Goal: Task Accomplishment & Management: Use online tool/utility

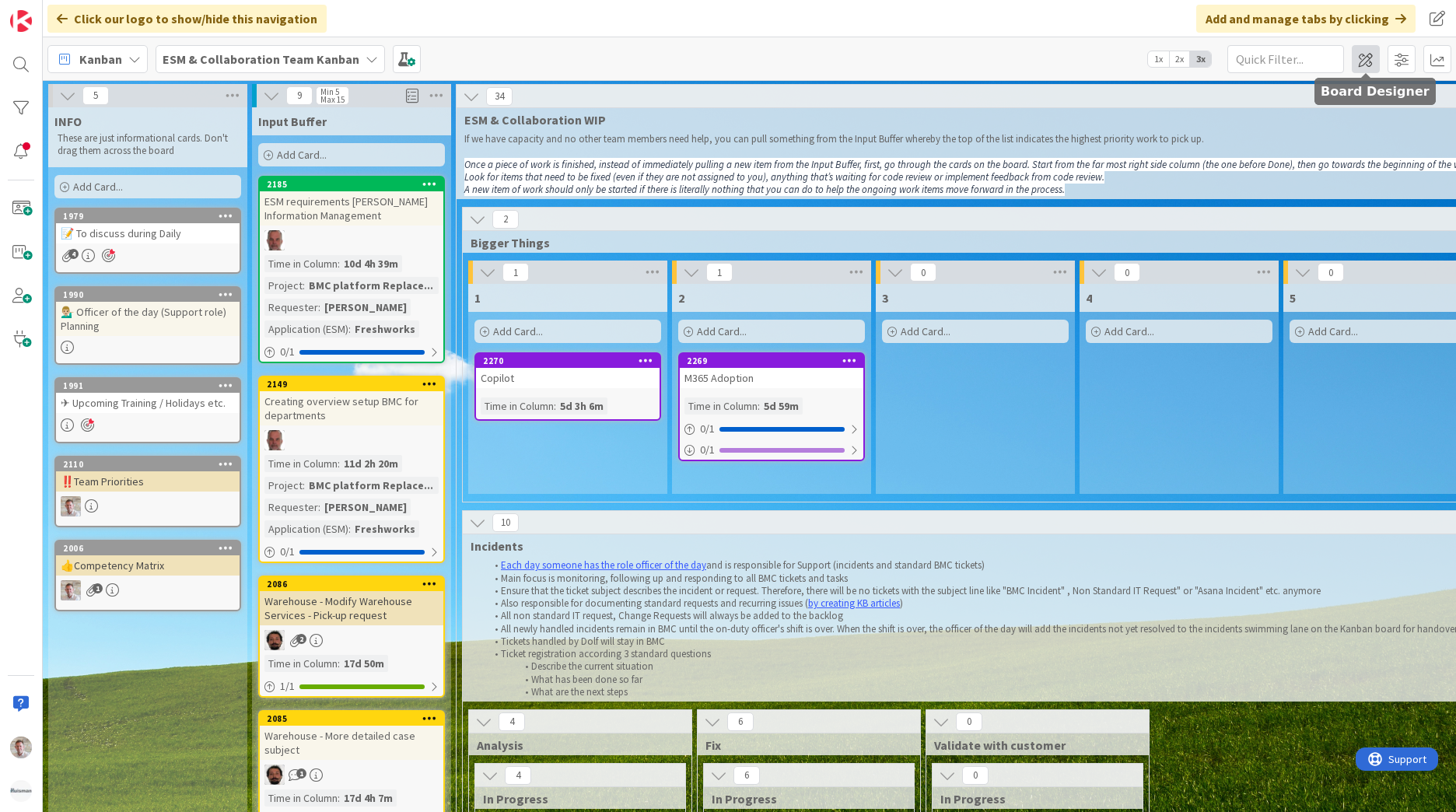
click at [1367, 58] on span at bounding box center [1366, 59] width 28 height 28
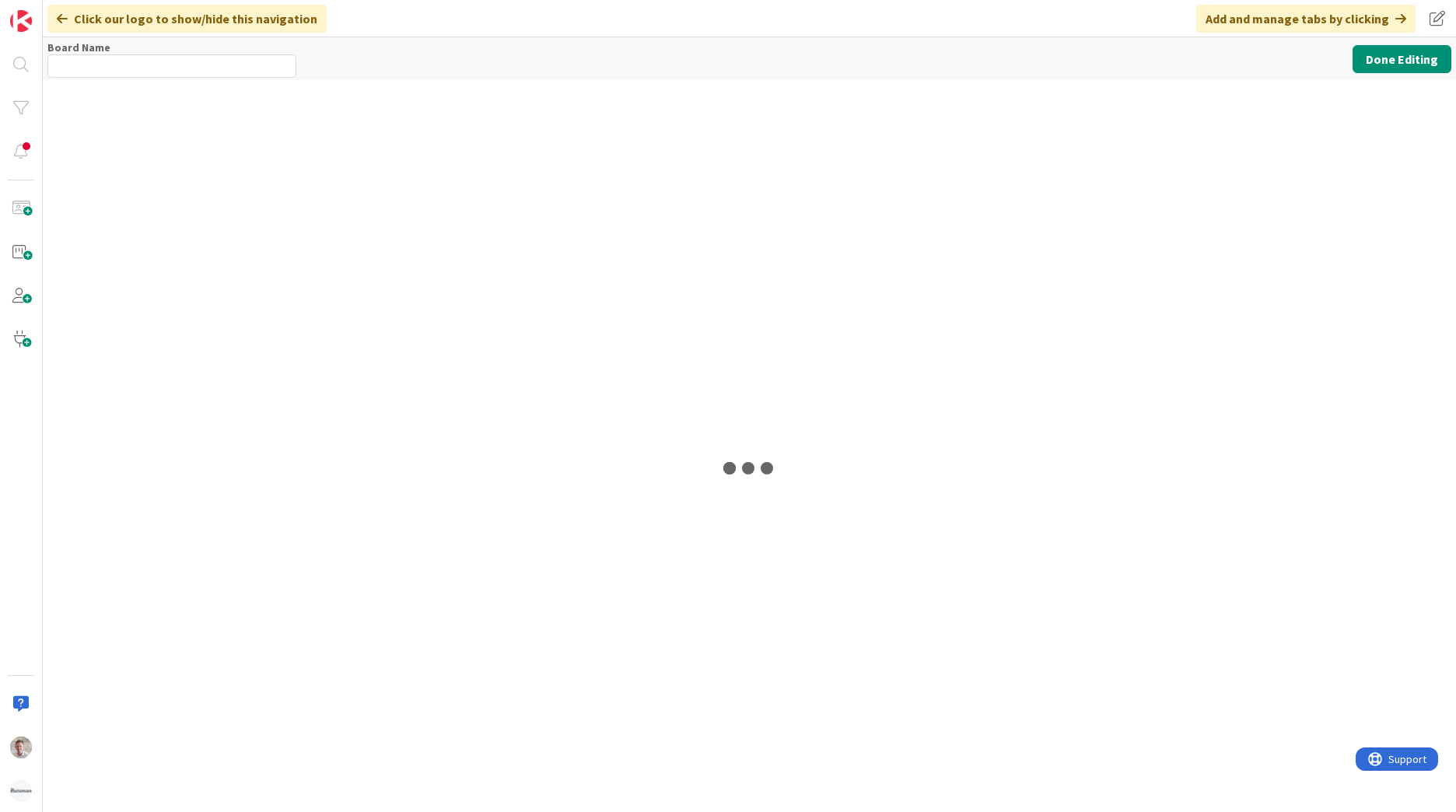
type input "ESM & Collaboration Team Kanban"
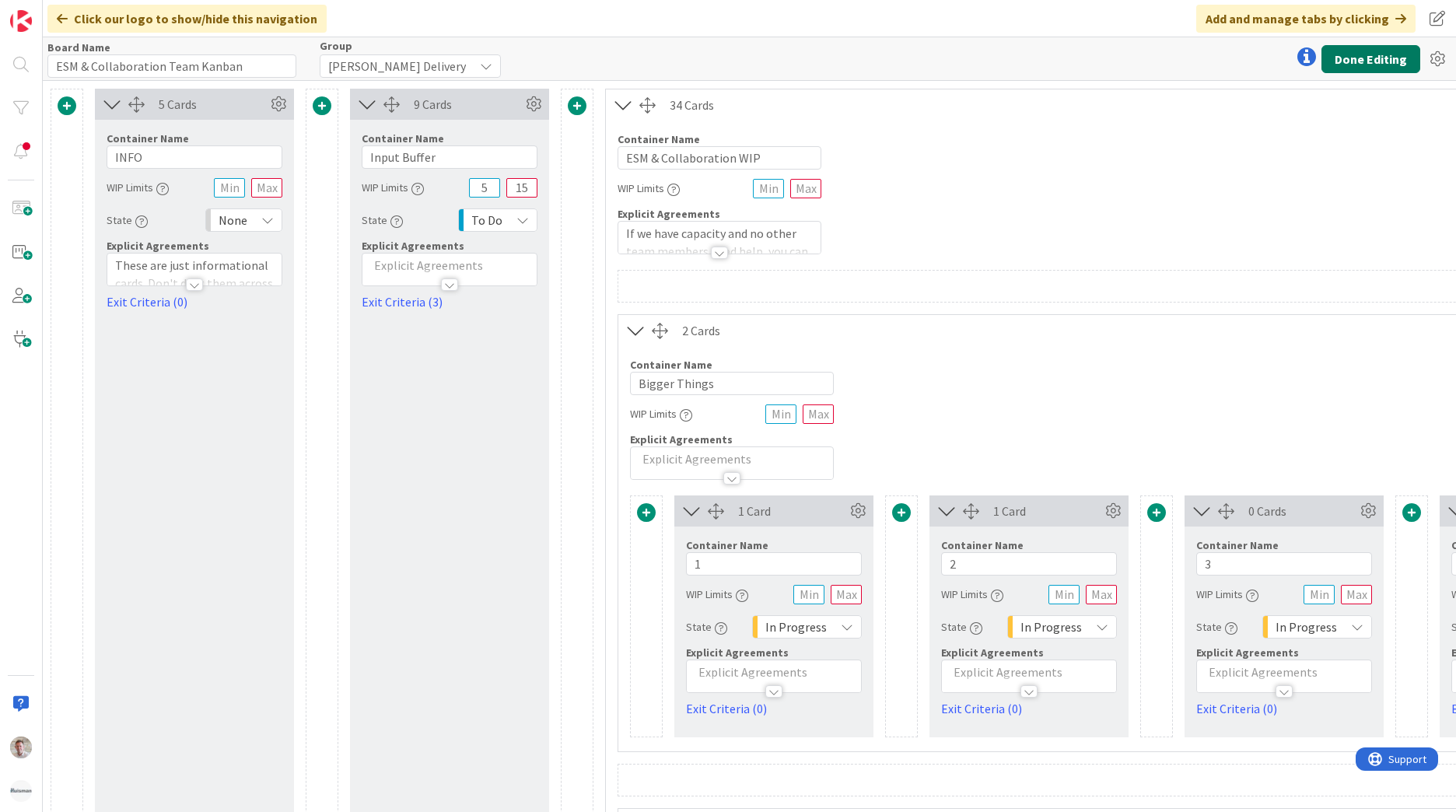
click at [1358, 62] on button "Done Editing" at bounding box center [1371, 59] width 98 height 28
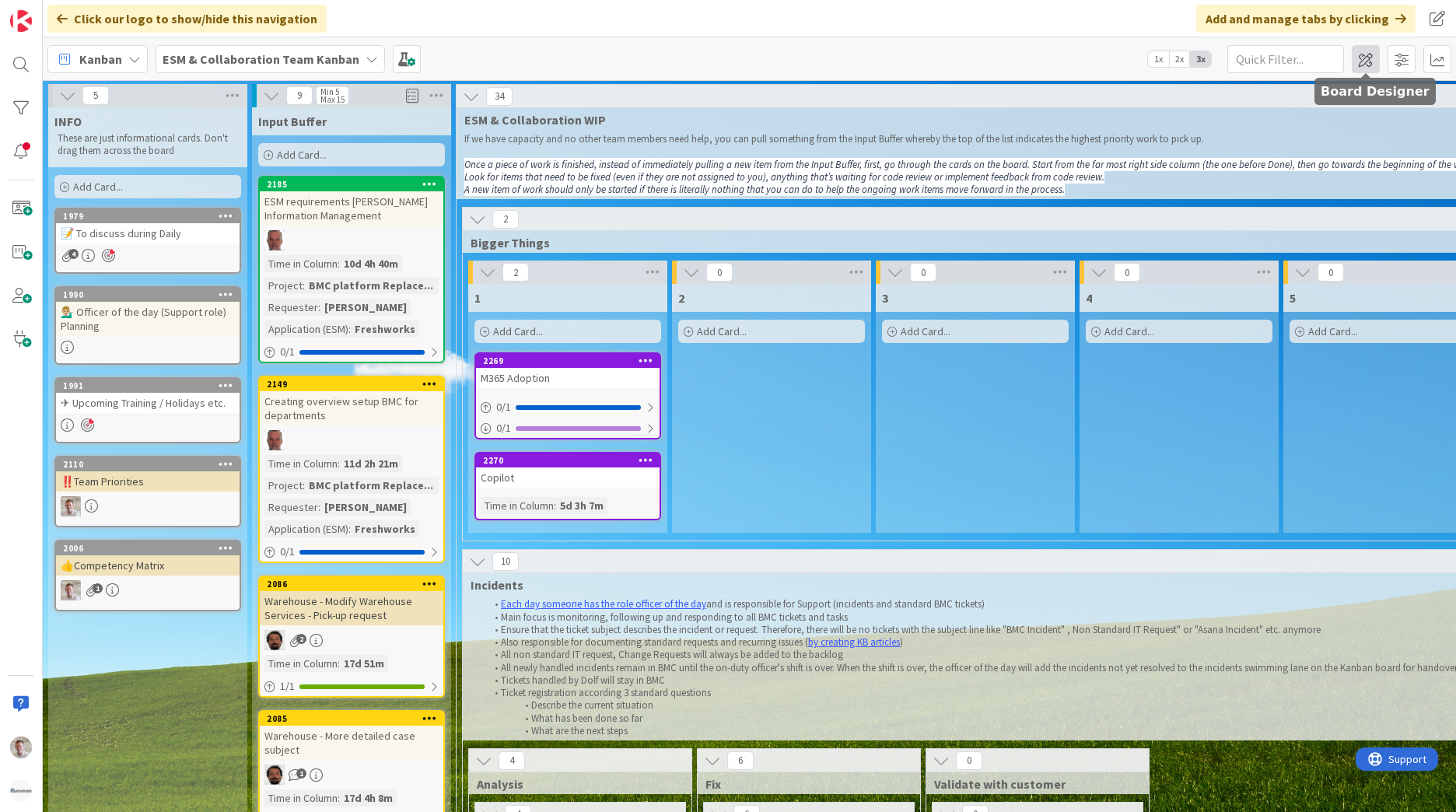
click at [1354, 54] on span at bounding box center [1366, 59] width 28 height 28
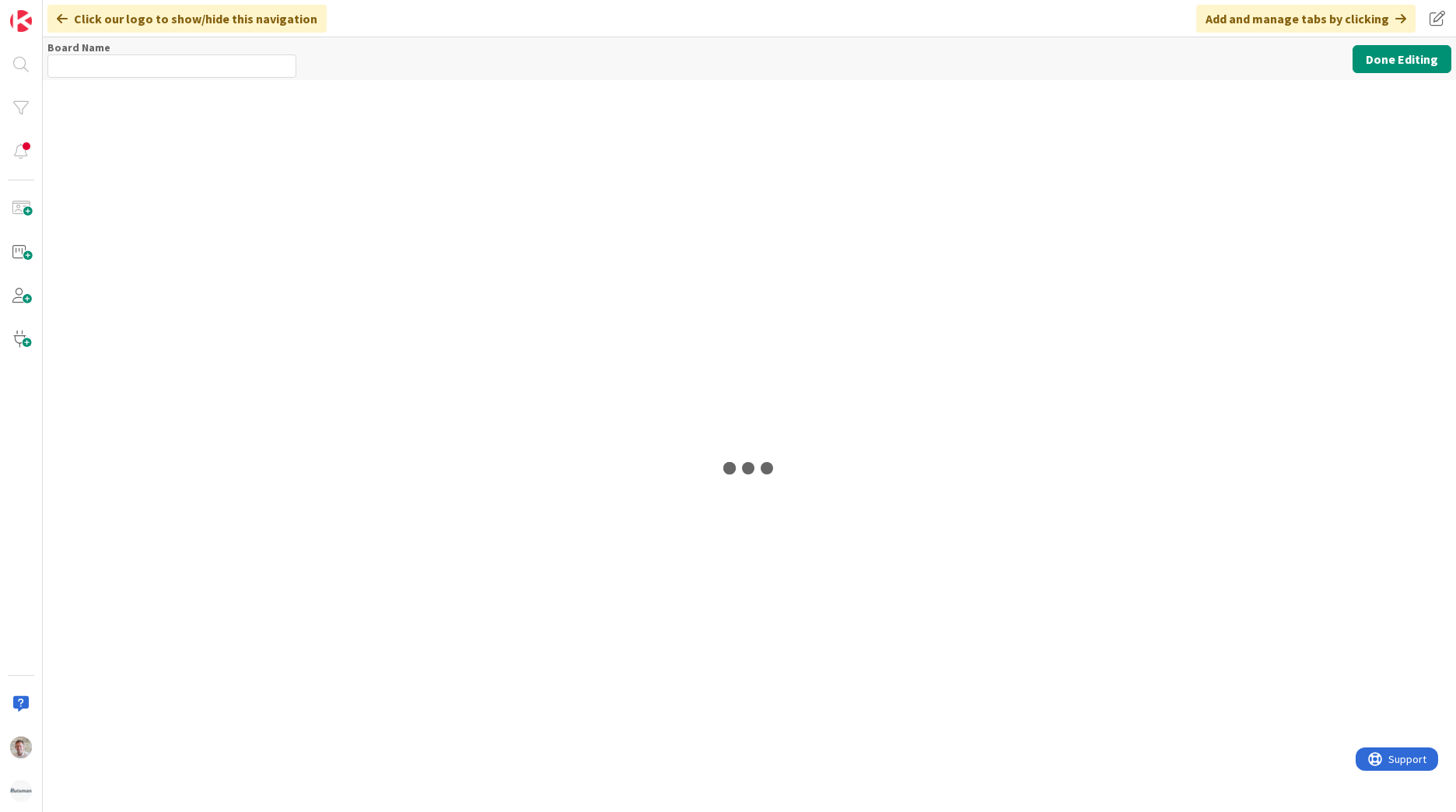
type input "ESM & Collaboration Team Kanban"
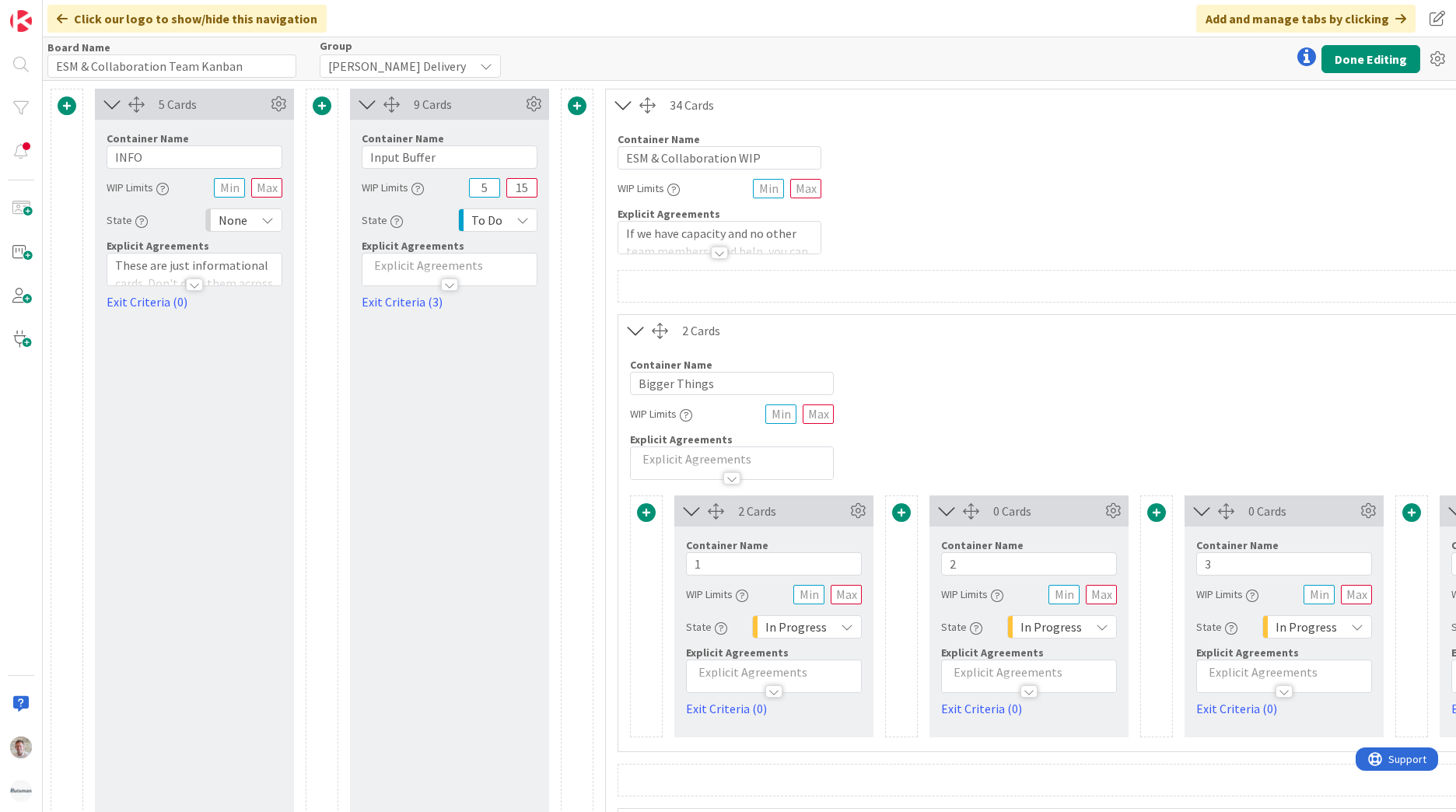
scroll to position [156, 0]
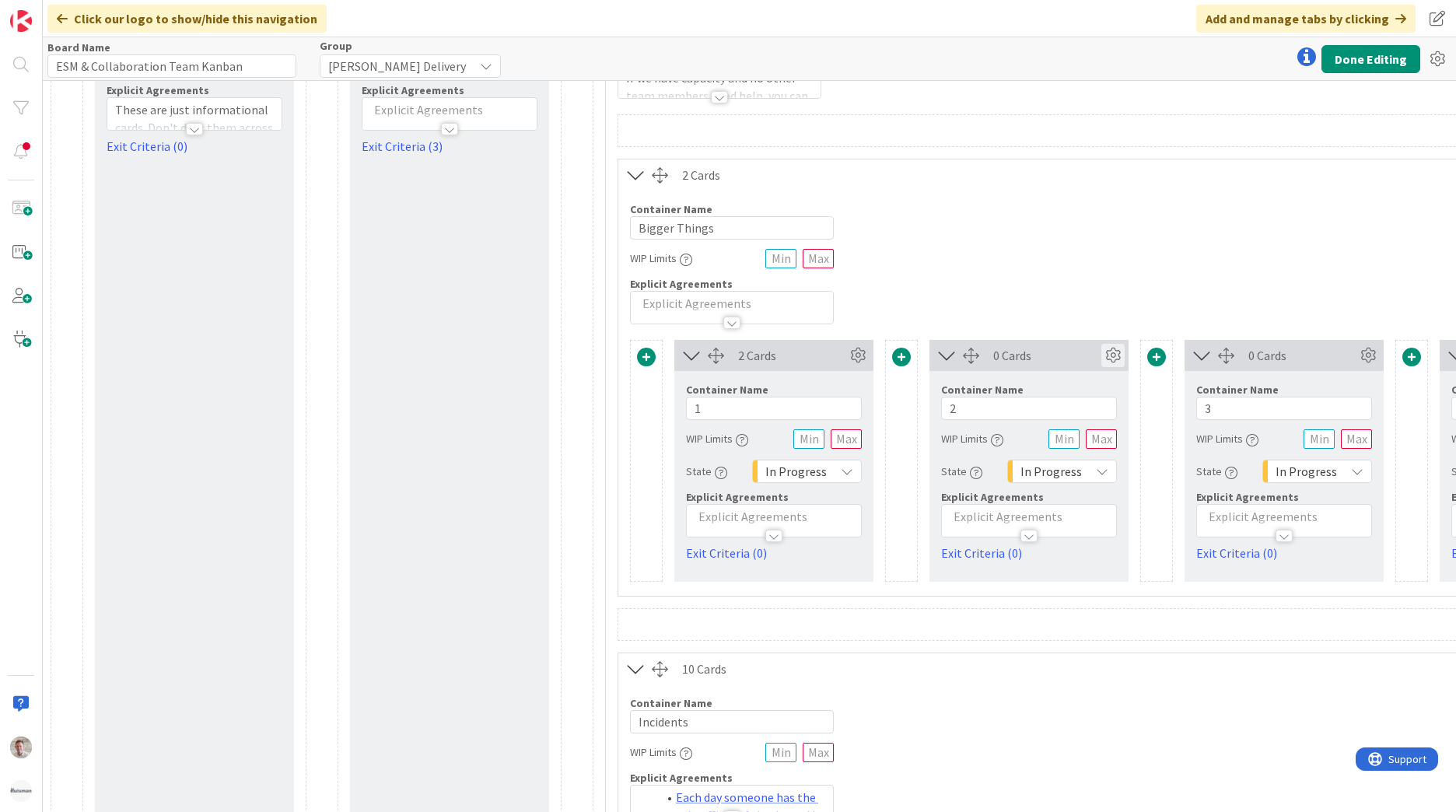
click at [1116, 350] on icon at bounding box center [1113, 355] width 24 height 24
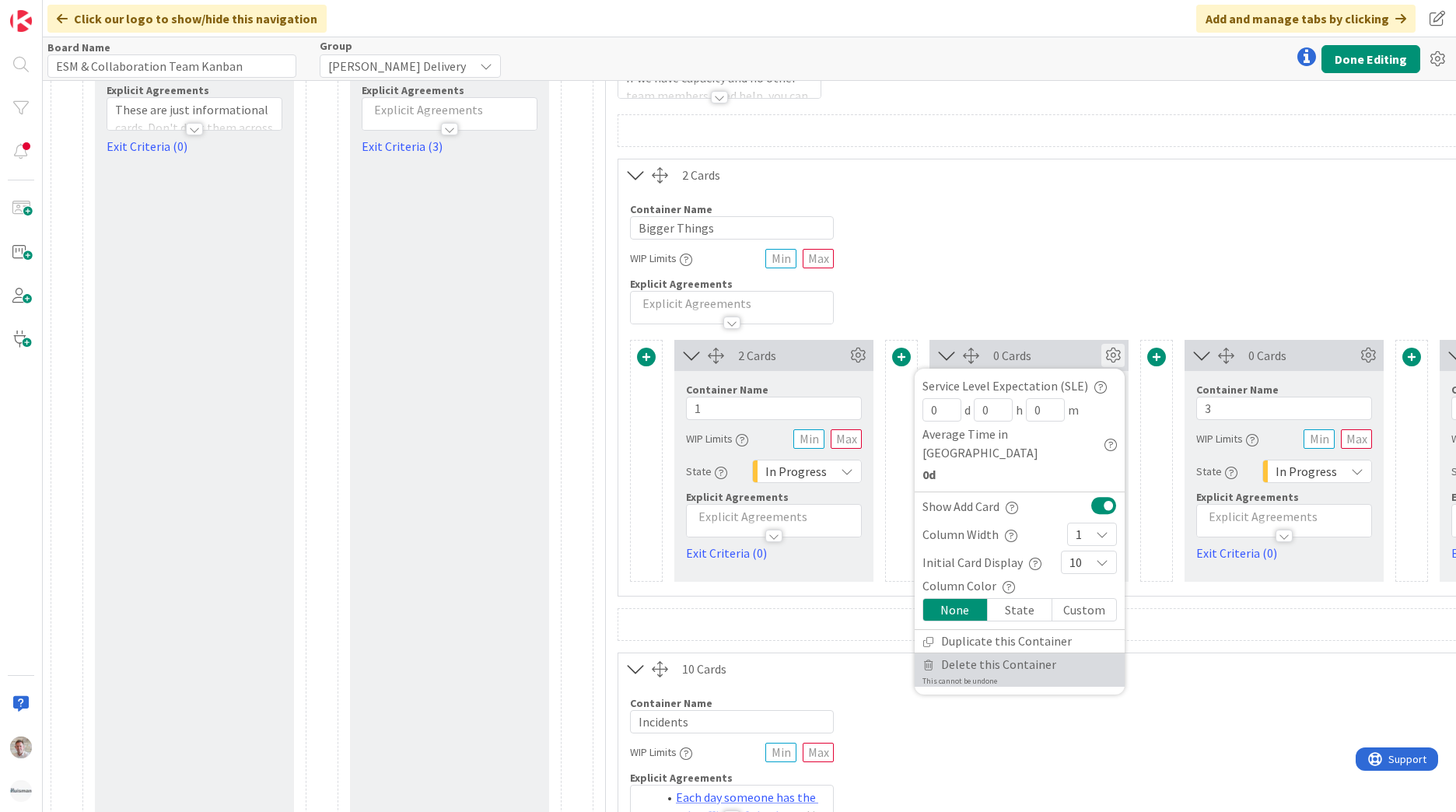
click at [1009, 653] on span "Delete this Container" at bounding box center [999, 665] width 115 height 23
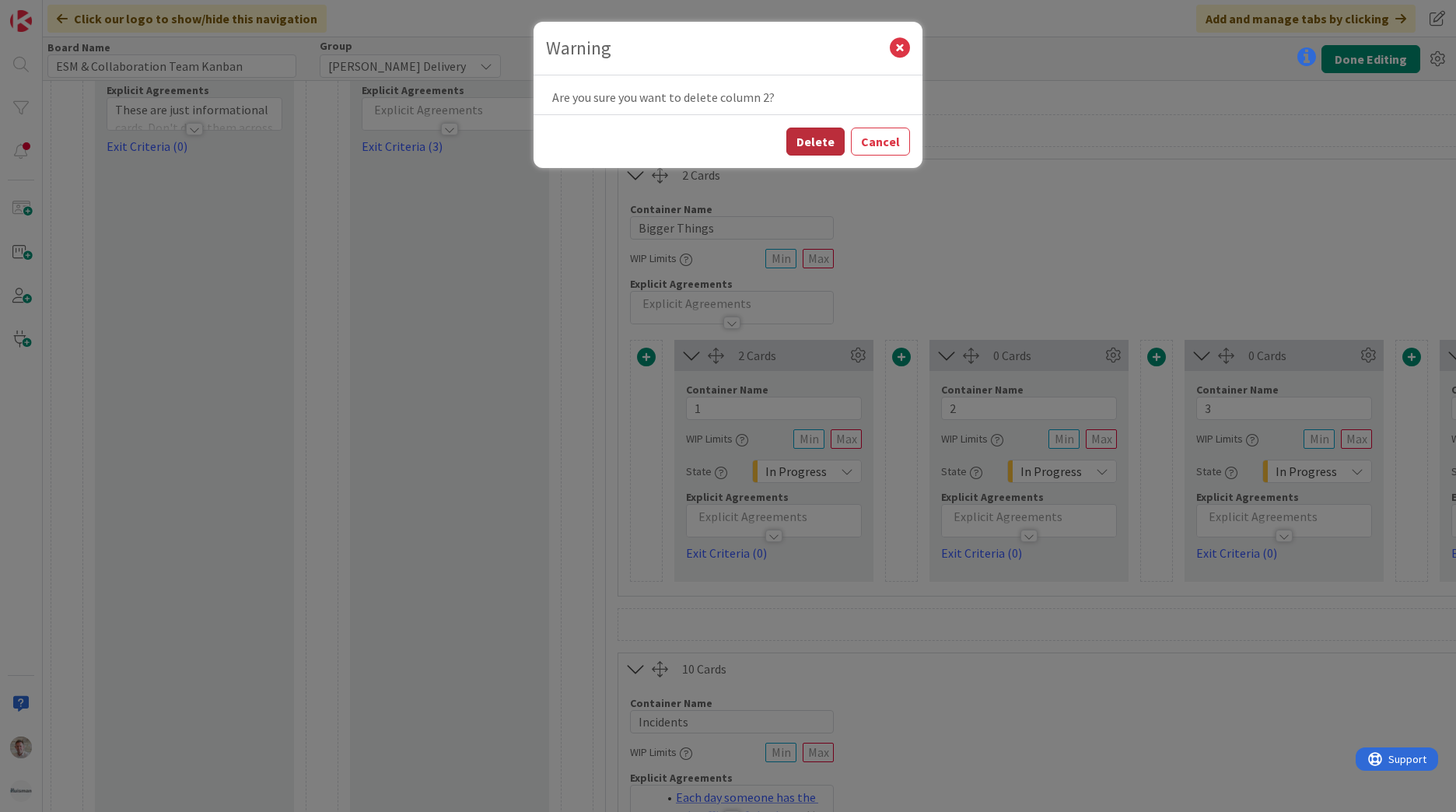
click at [819, 148] on button "Delete" at bounding box center [816, 141] width 58 height 28
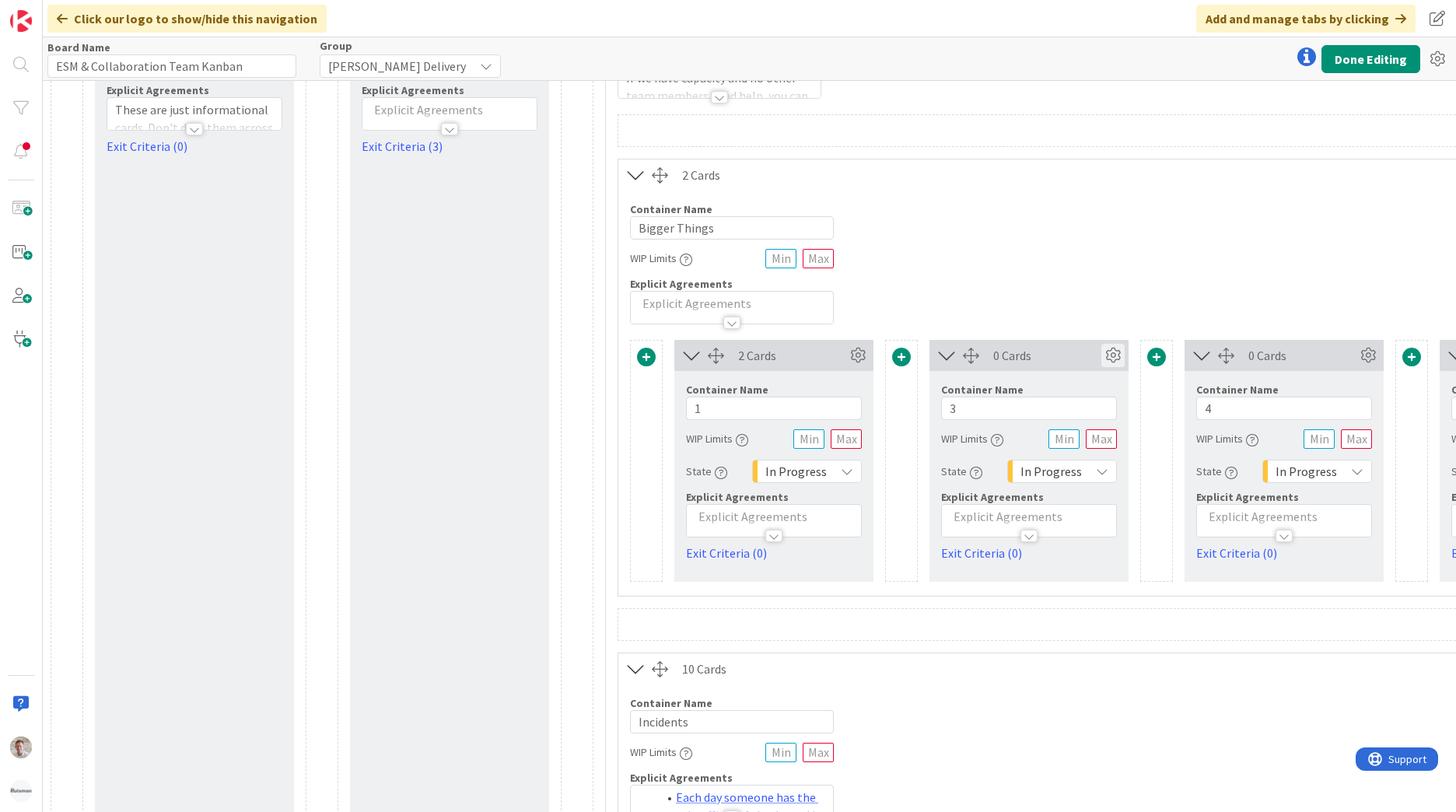
click at [1113, 356] on icon at bounding box center [1113, 355] width 24 height 24
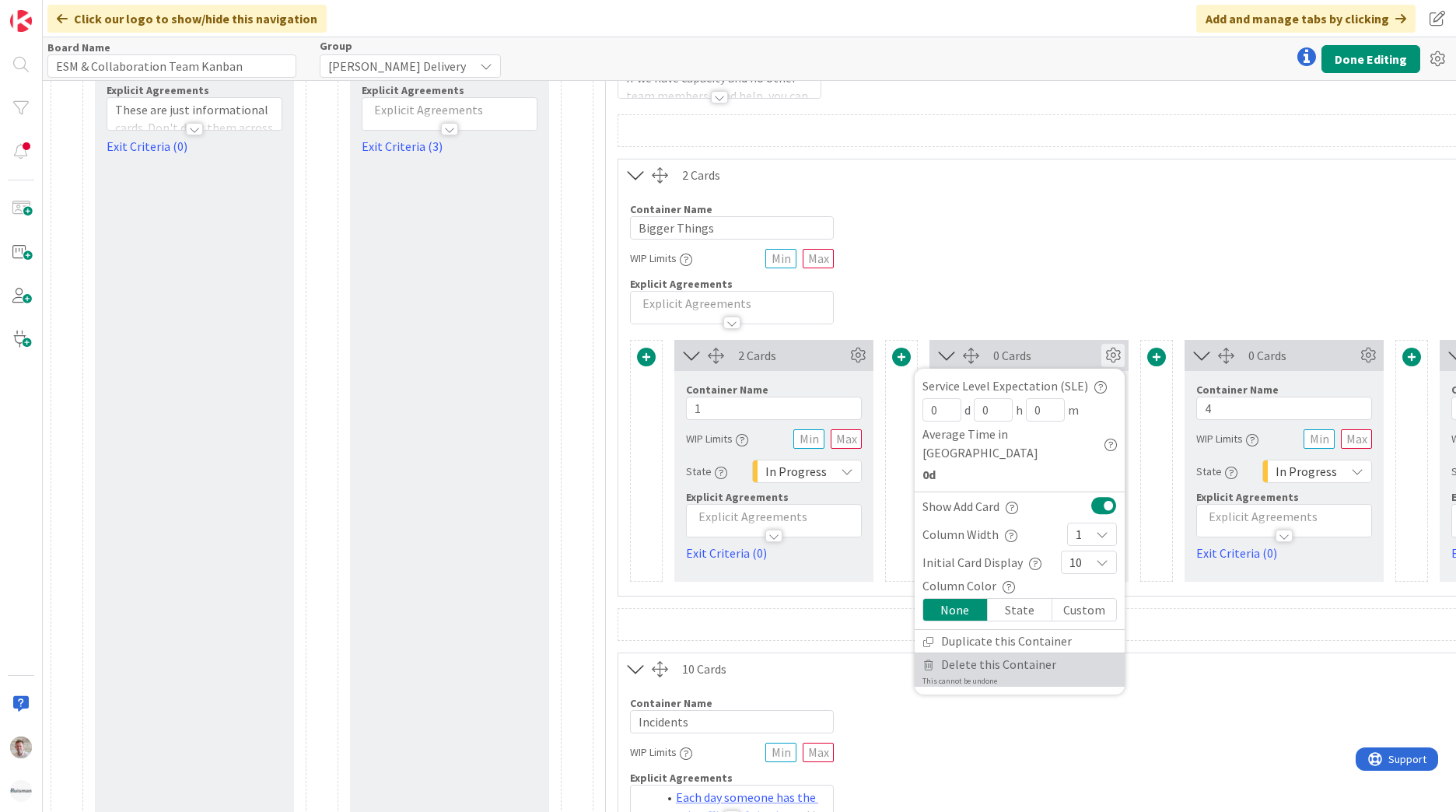
click at [1002, 653] on span "Delete this Container" at bounding box center [999, 665] width 115 height 23
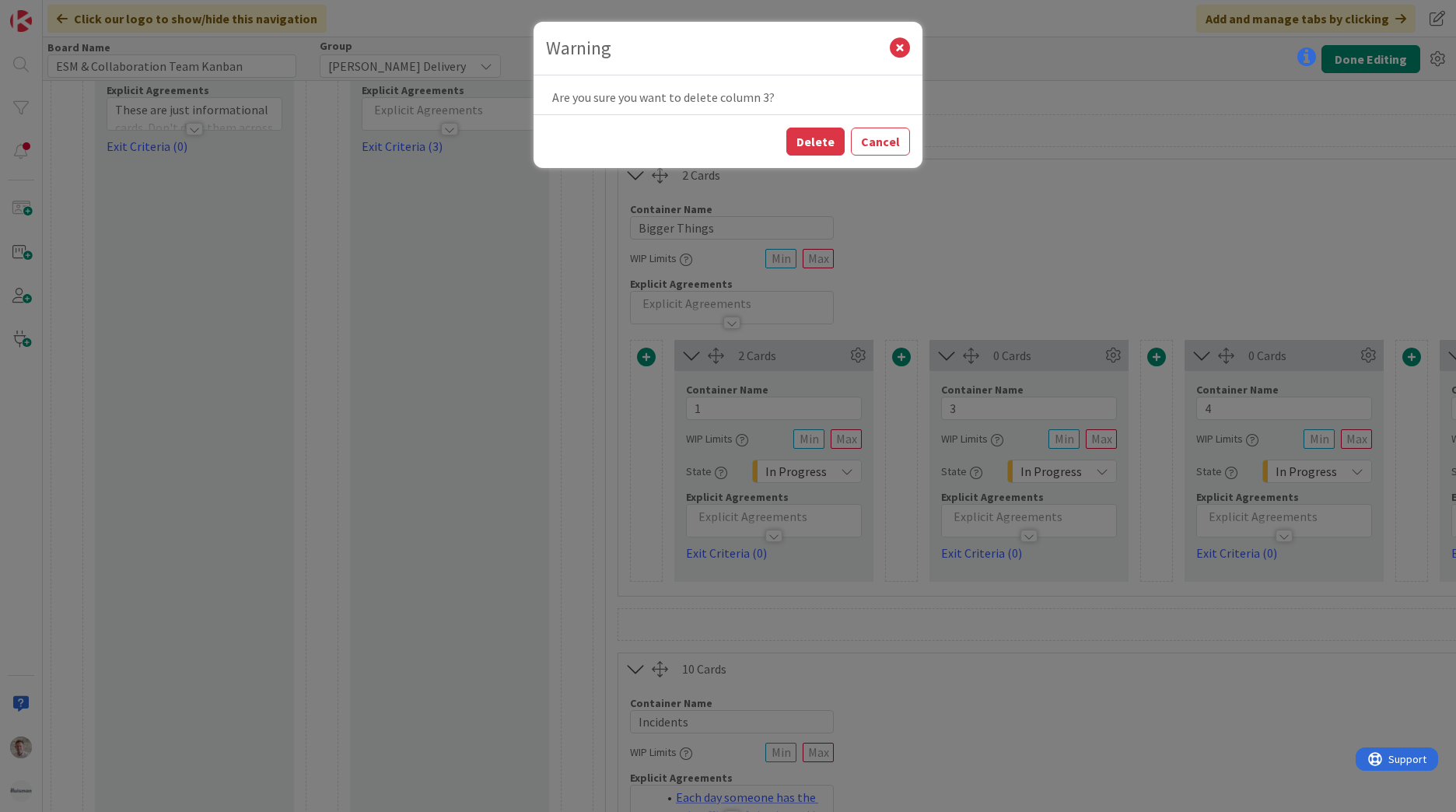
click at [809, 134] on button "Delete" at bounding box center [816, 141] width 58 height 28
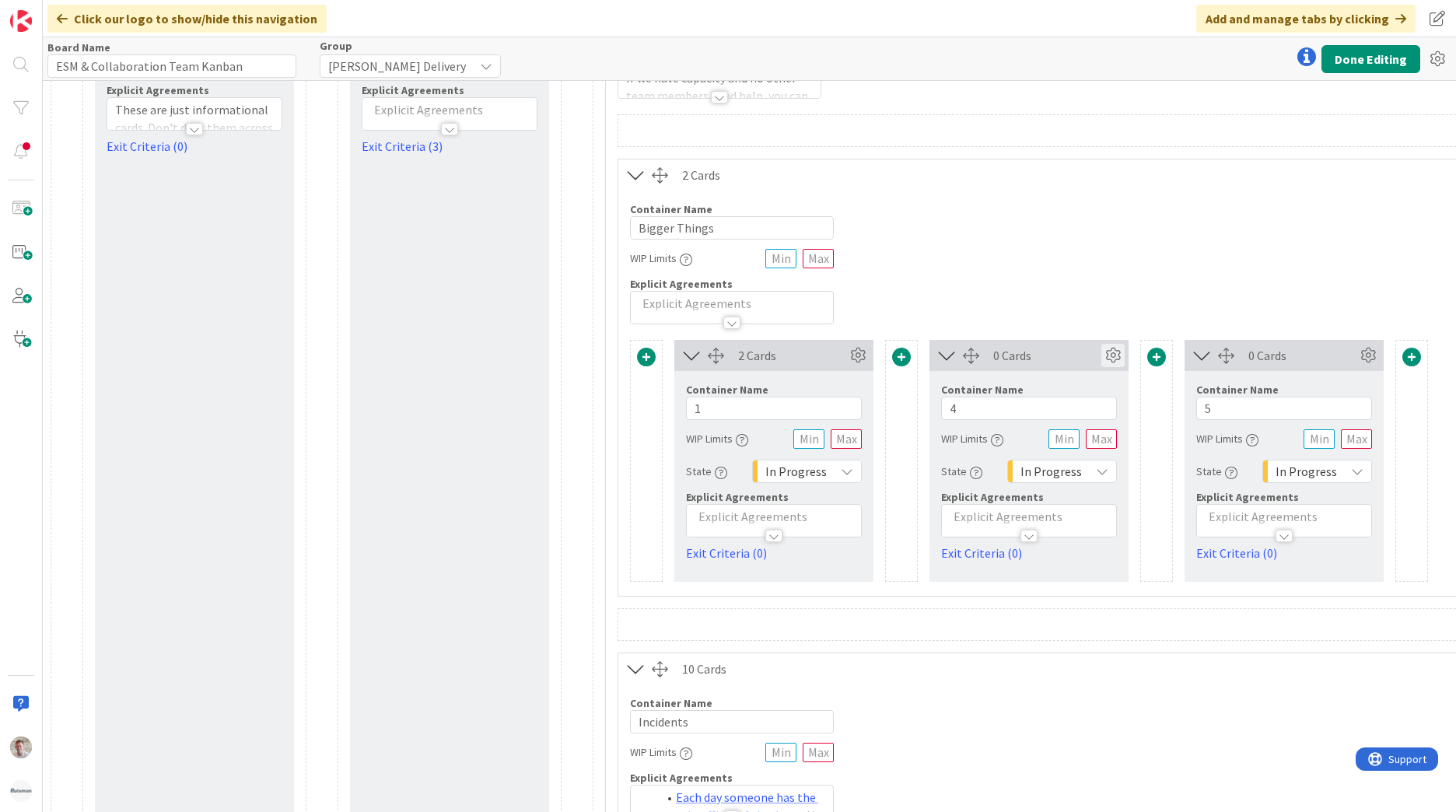
click at [1113, 355] on icon at bounding box center [1113, 355] width 24 height 24
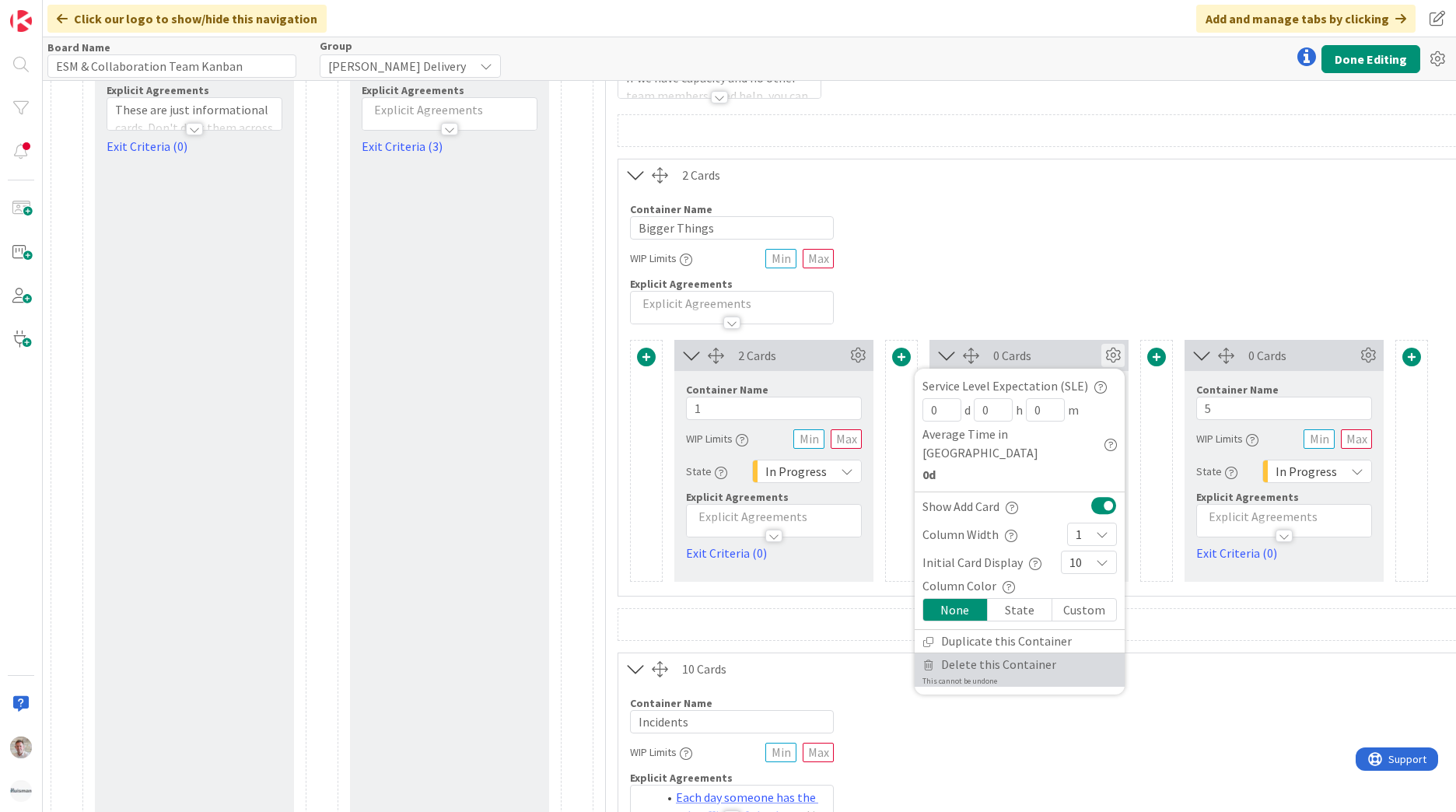
click at [982, 653] on span "Delete this Container" at bounding box center [999, 665] width 115 height 23
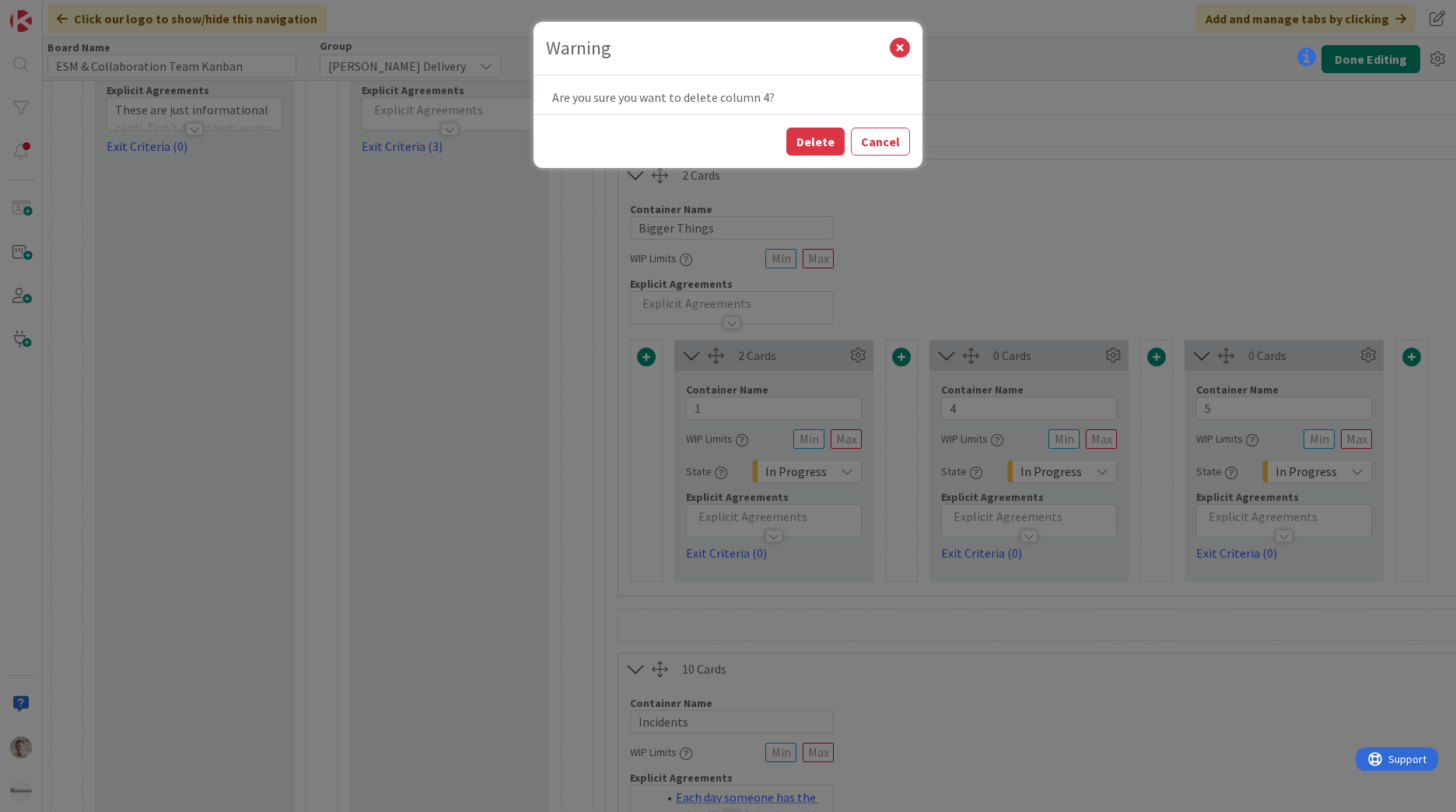
click at [806, 140] on button "Delete" at bounding box center [816, 141] width 58 height 28
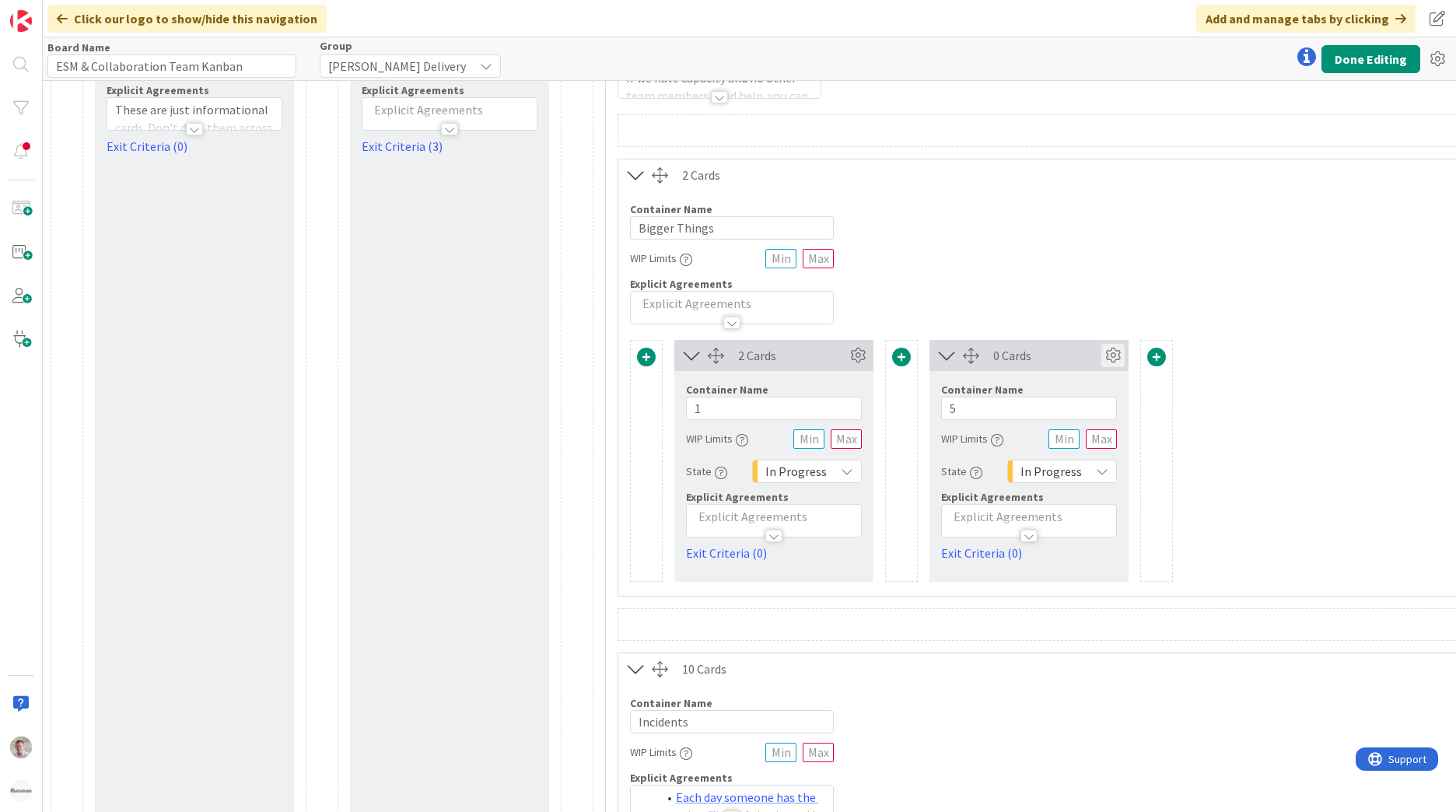
click at [1110, 354] on icon at bounding box center [1113, 355] width 24 height 24
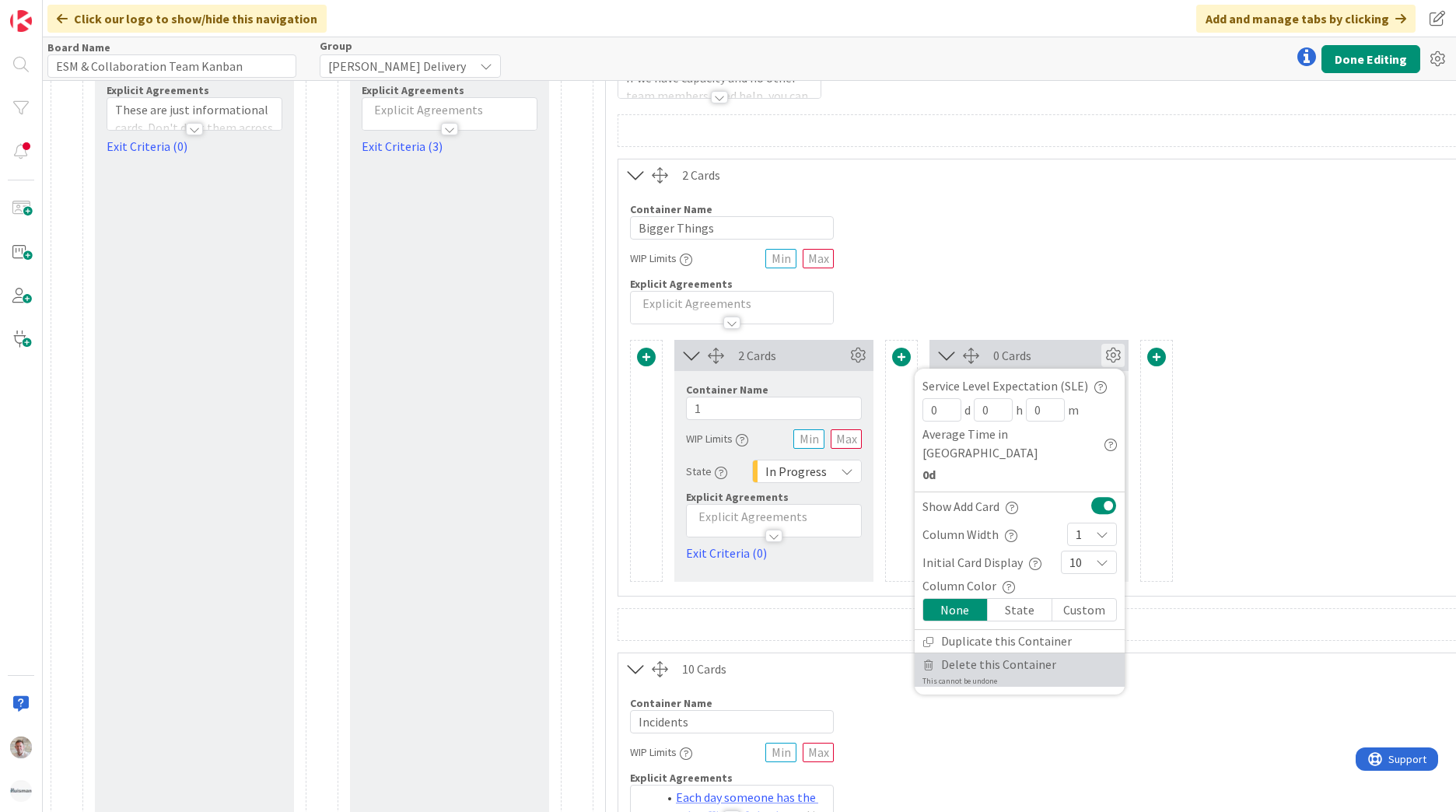
click at [999, 653] on span "Delete this Container" at bounding box center [999, 665] width 115 height 23
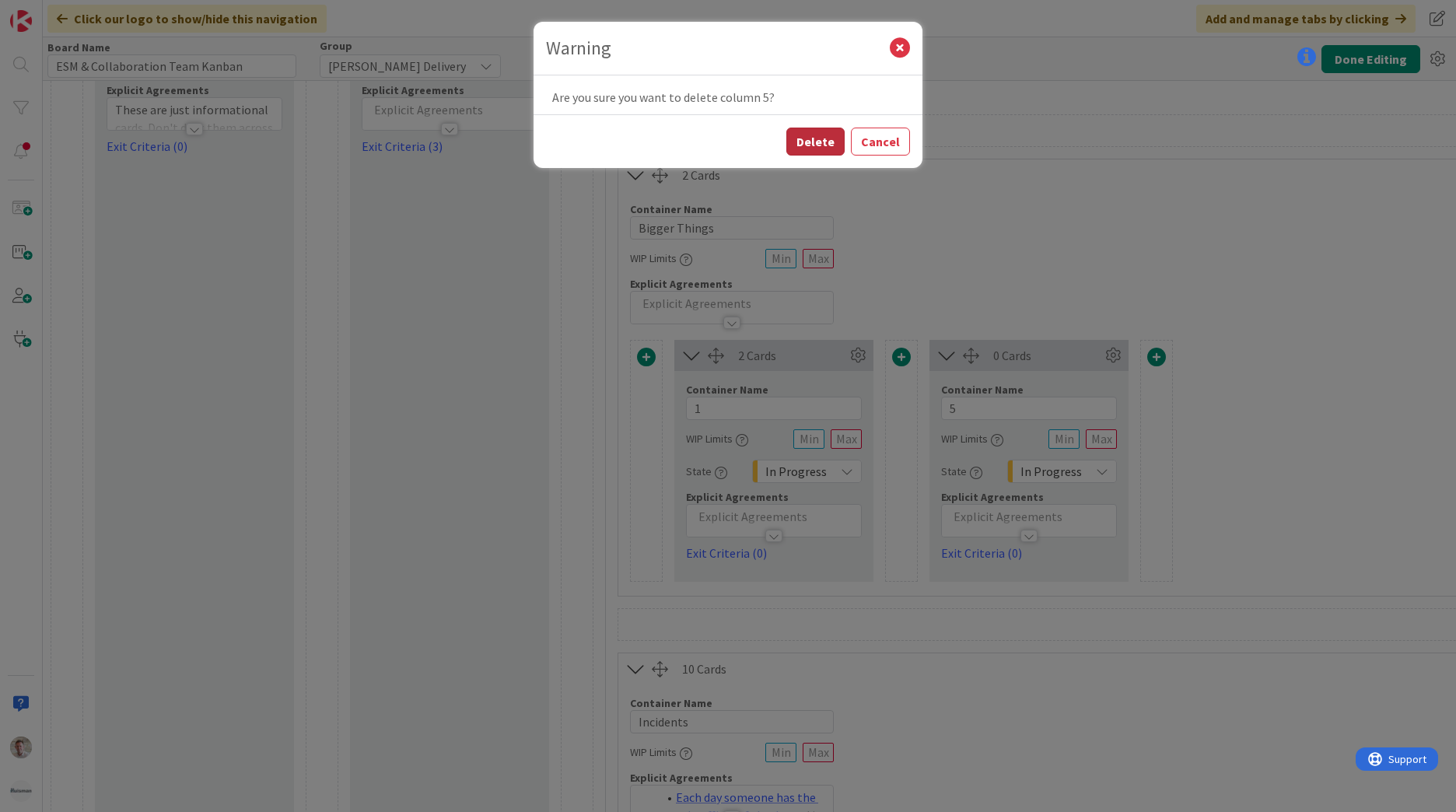
click at [801, 136] on button "Delete" at bounding box center [816, 141] width 58 height 28
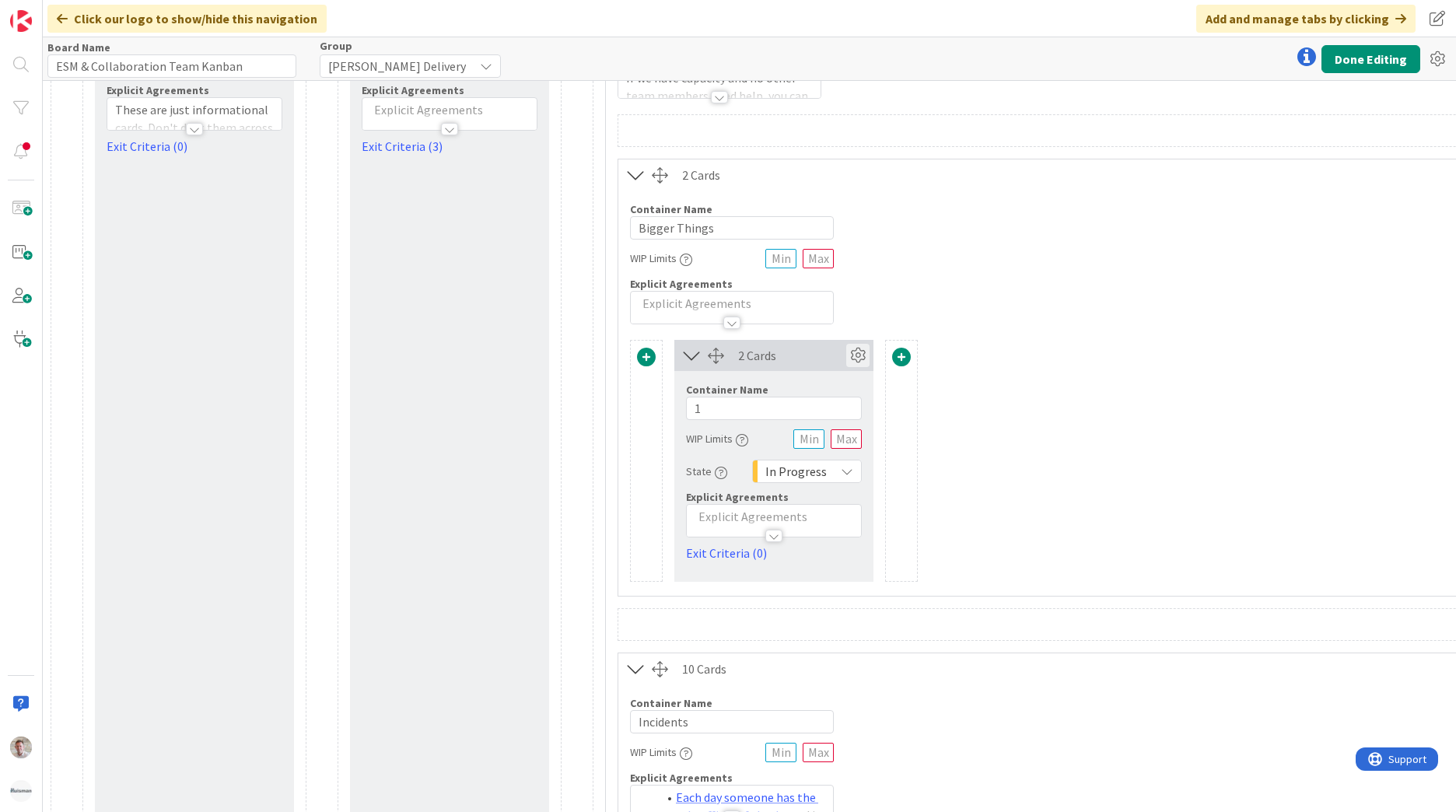
click at [857, 358] on icon at bounding box center [857, 355] width 24 height 24
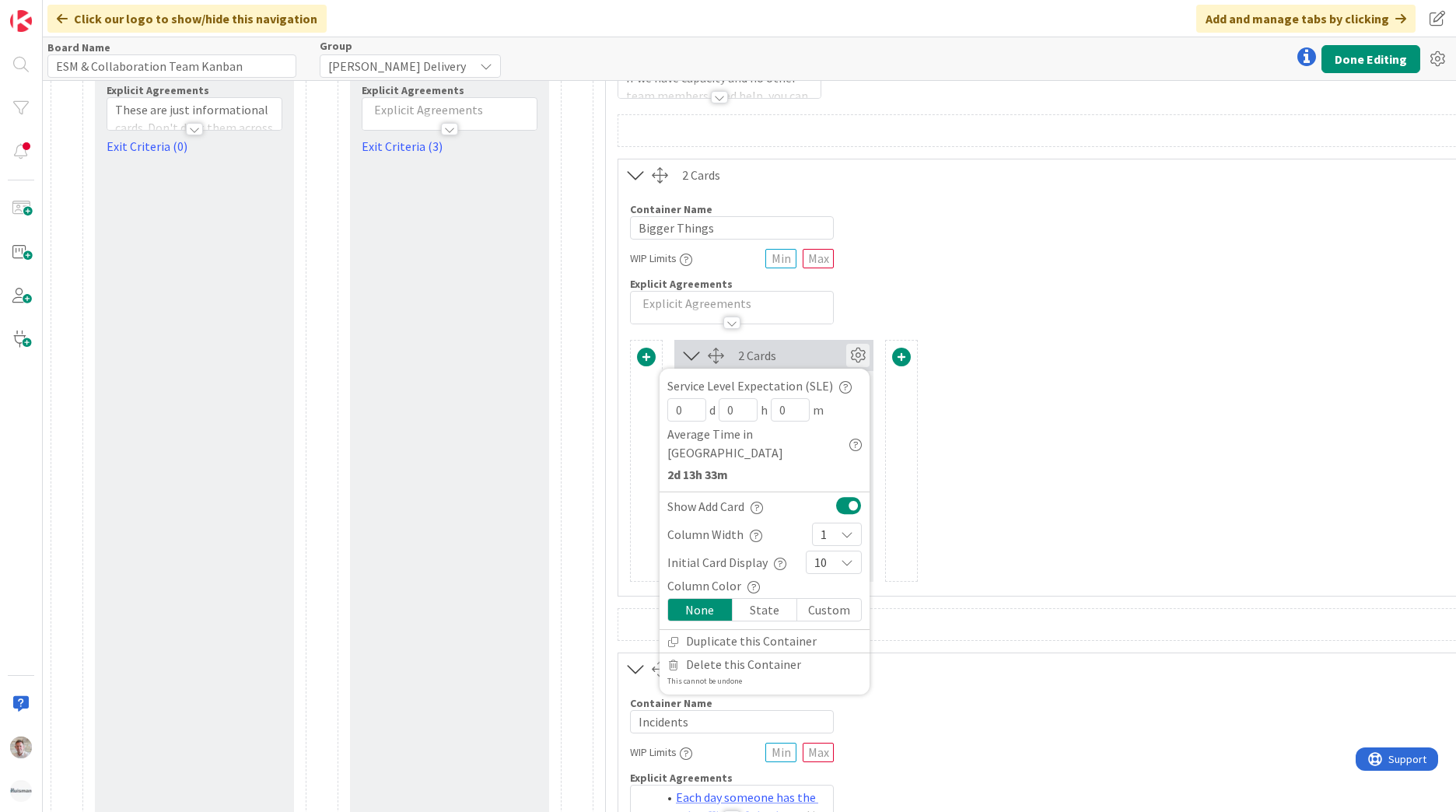
click at [841, 523] on div "1" at bounding box center [836, 534] width 50 height 24
click at [830, 370] on icon at bounding box center [827, 382] width 12 height 24
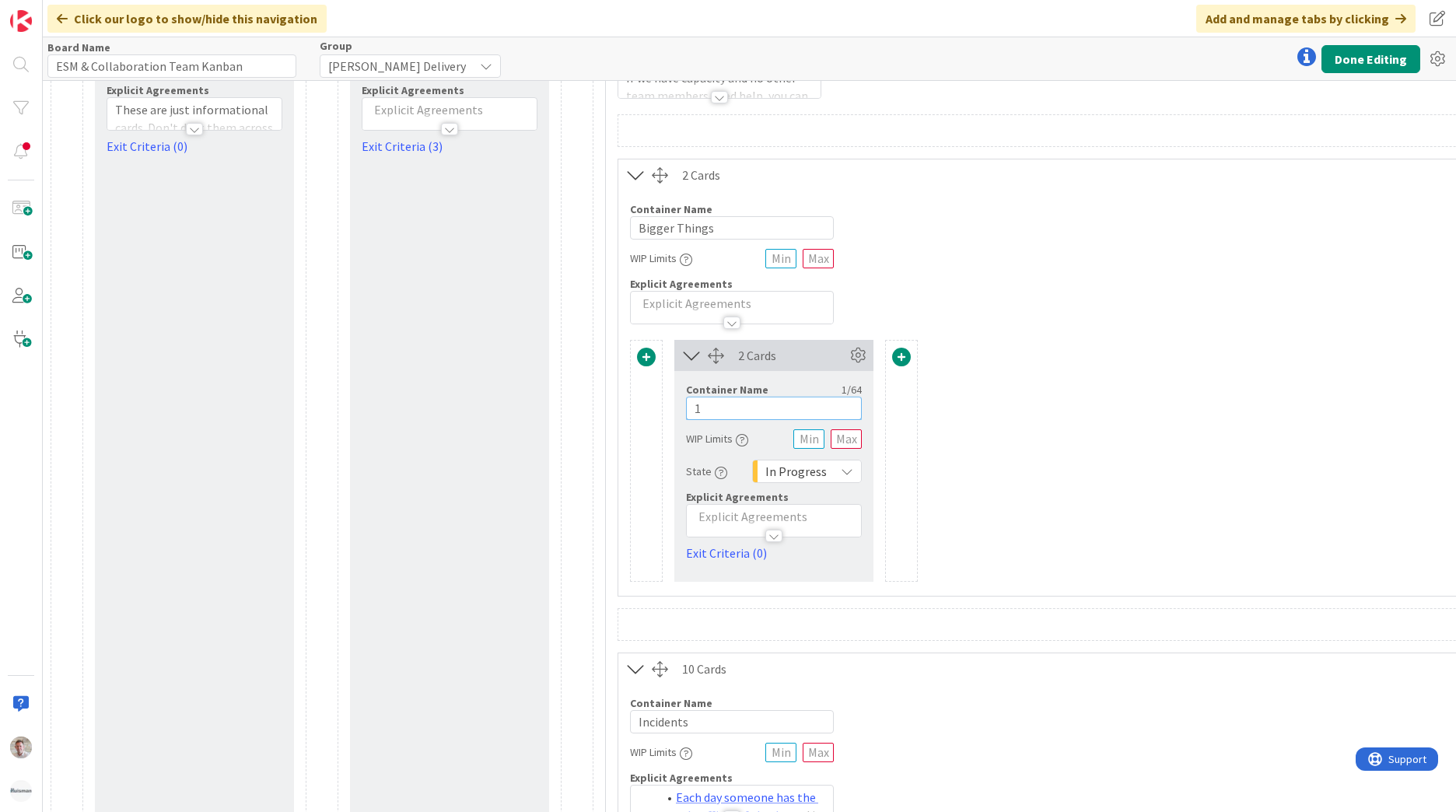
click at [719, 410] on input "1" at bounding box center [774, 408] width 176 height 24
click at [1352, 62] on button "Done Editing" at bounding box center [1371, 59] width 98 height 28
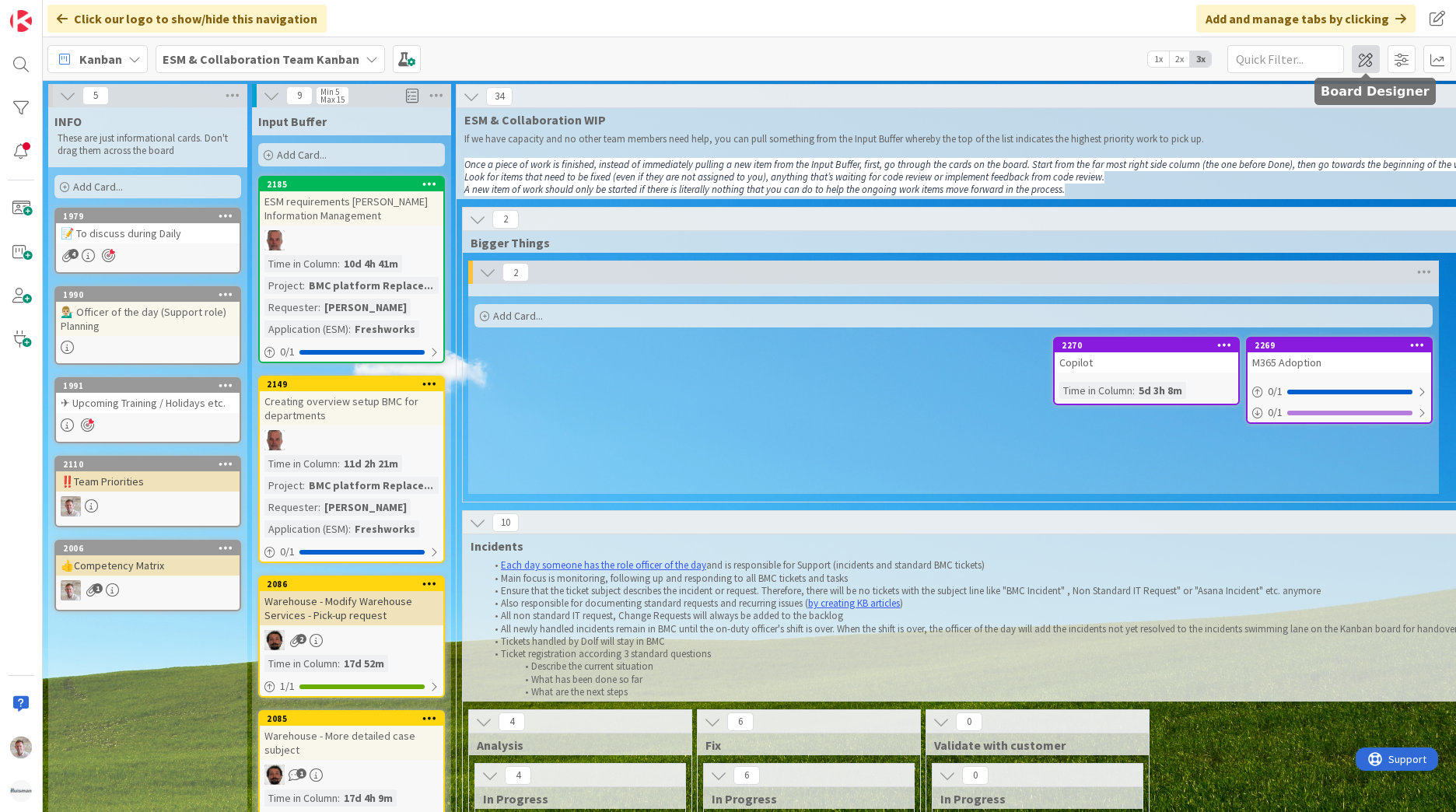
click at [1365, 61] on span at bounding box center [1366, 59] width 28 height 28
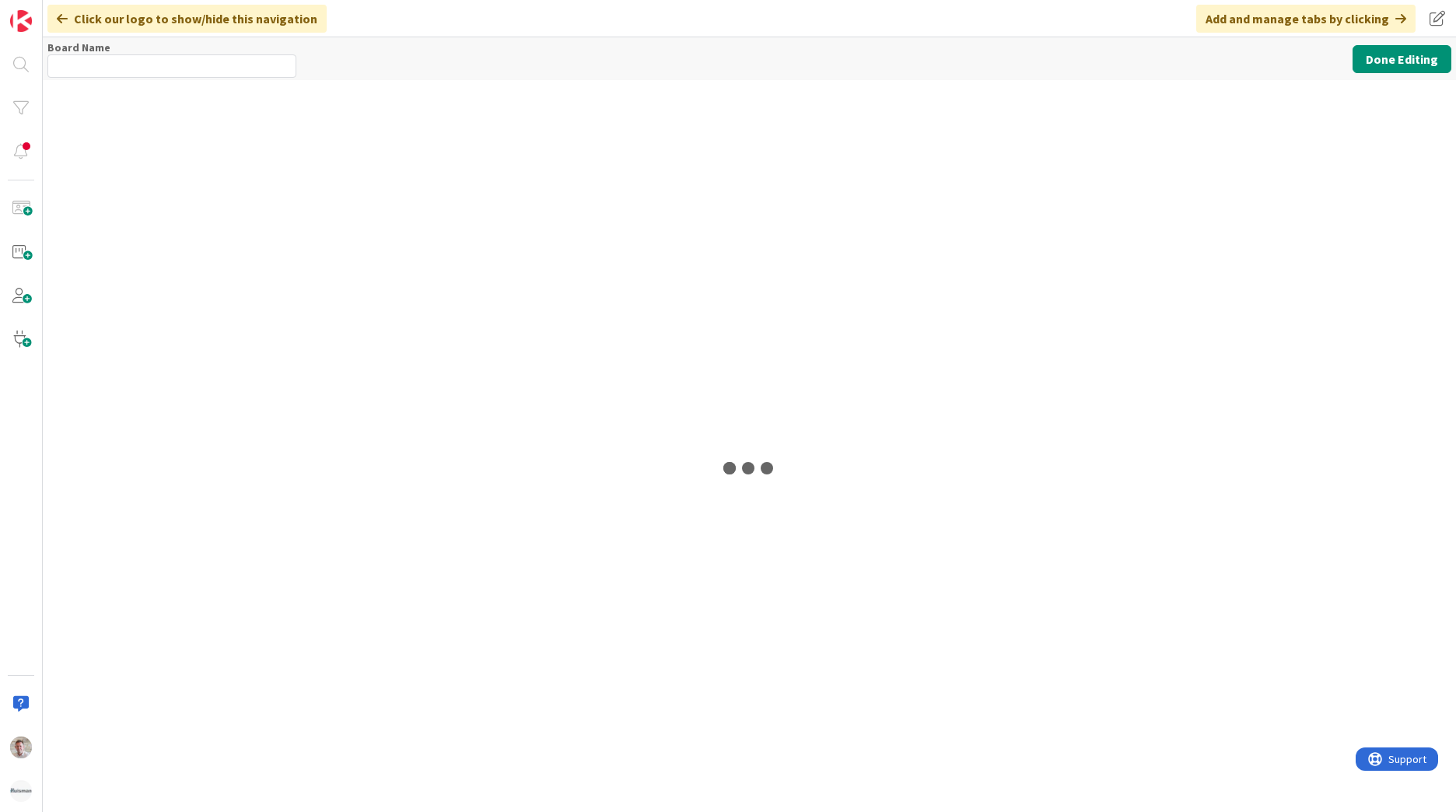
type input "ESM & Collaboration Team Kanban"
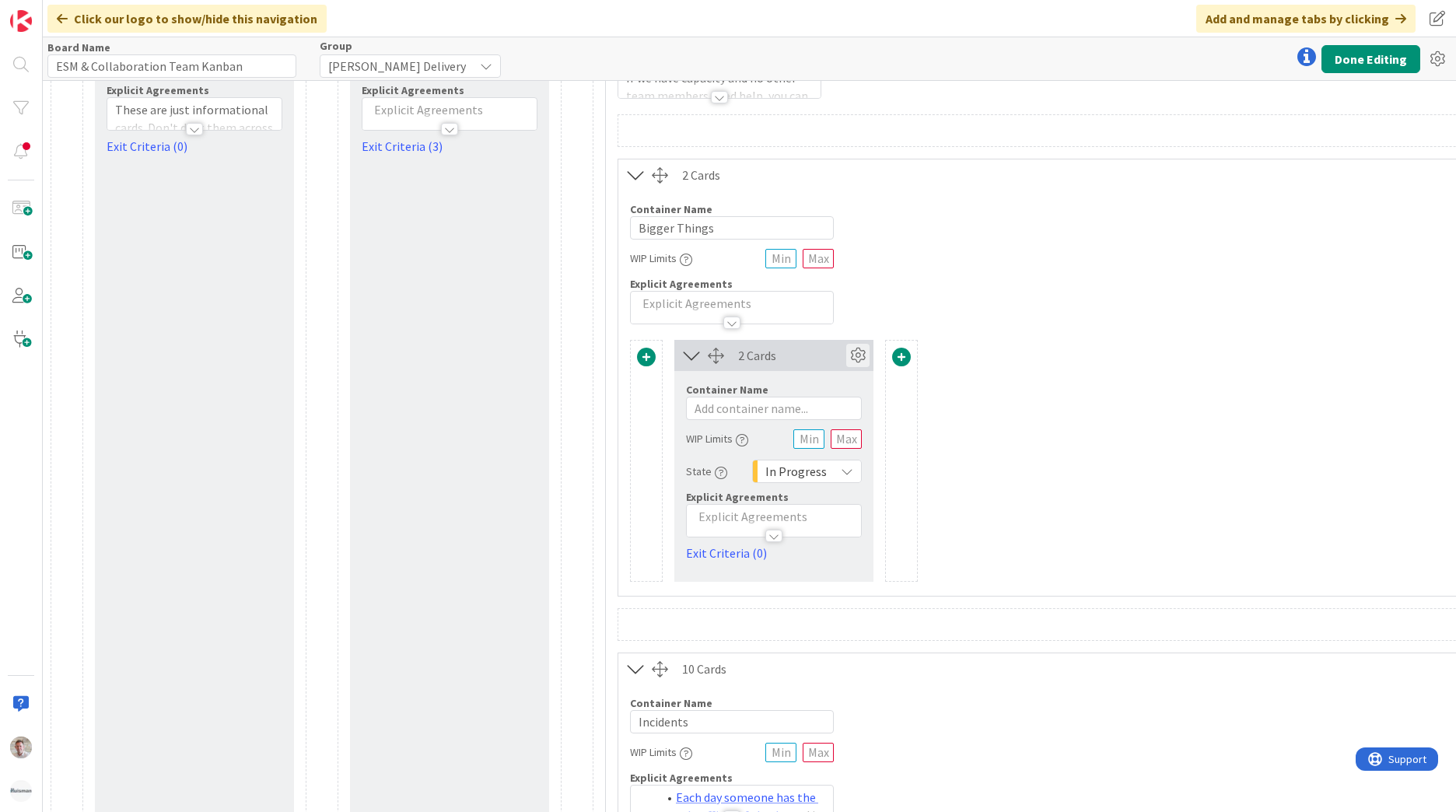
click at [860, 362] on icon at bounding box center [857, 355] width 24 height 24
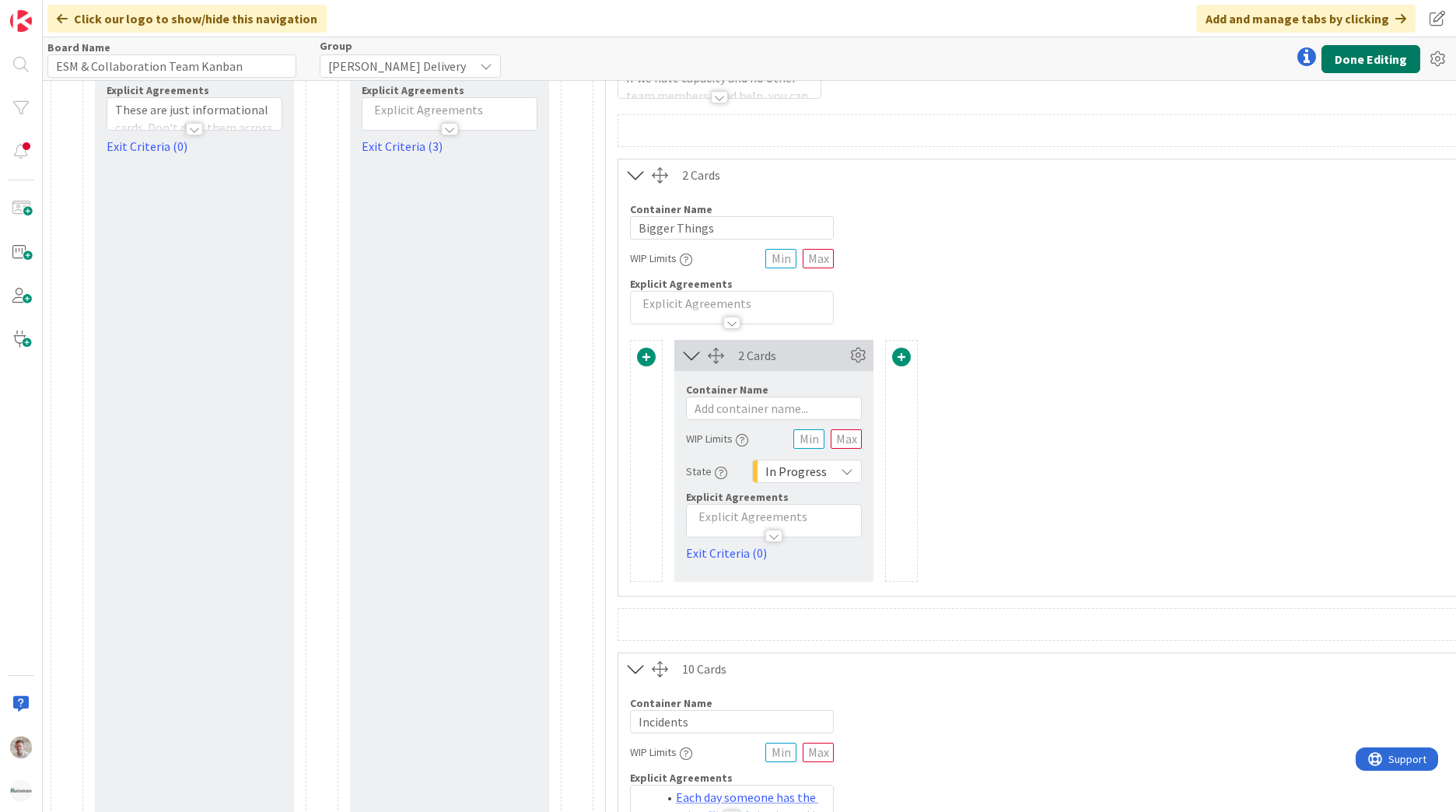
click at [1383, 58] on button "Done Editing" at bounding box center [1371, 59] width 98 height 28
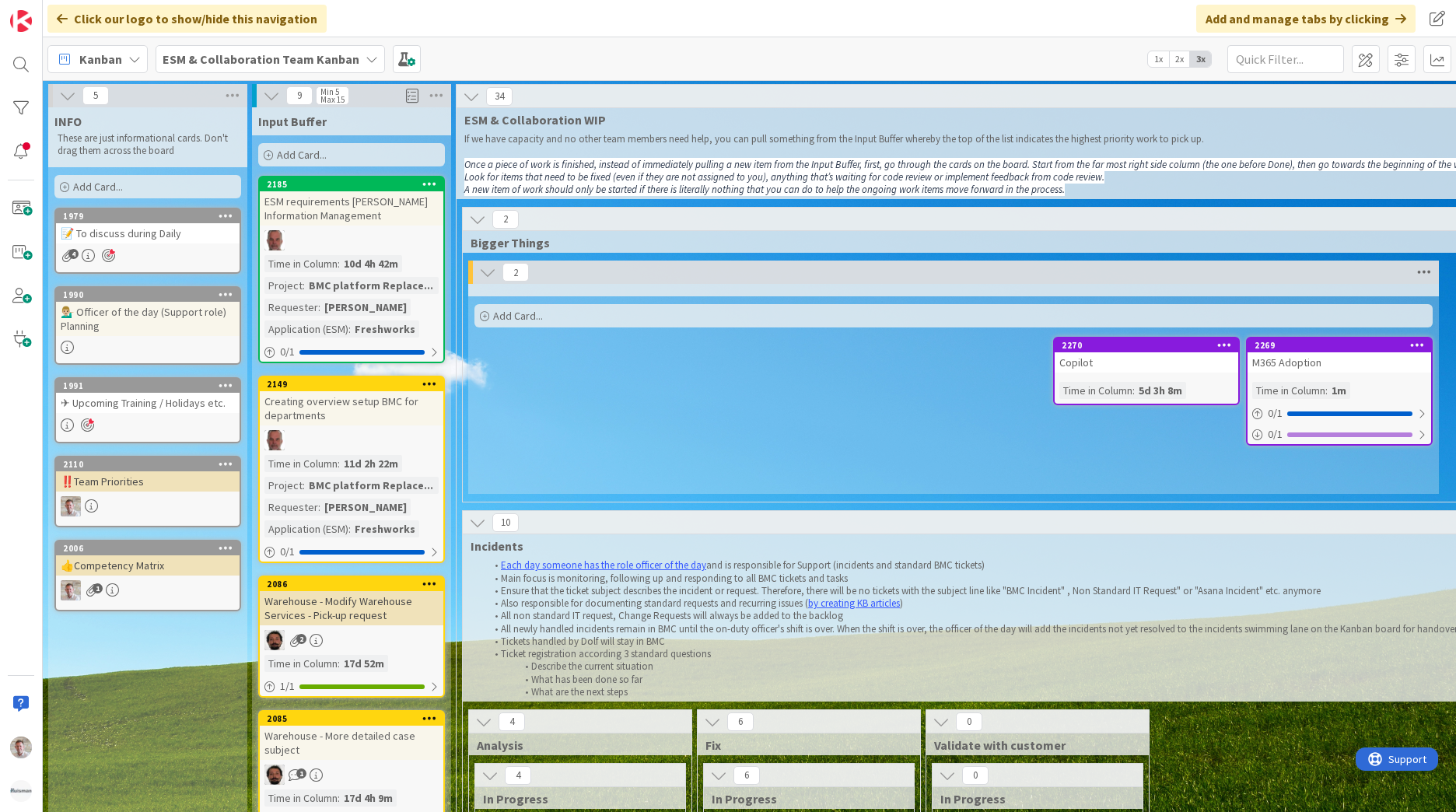
click at [1420, 273] on icon at bounding box center [1424, 272] width 20 height 24
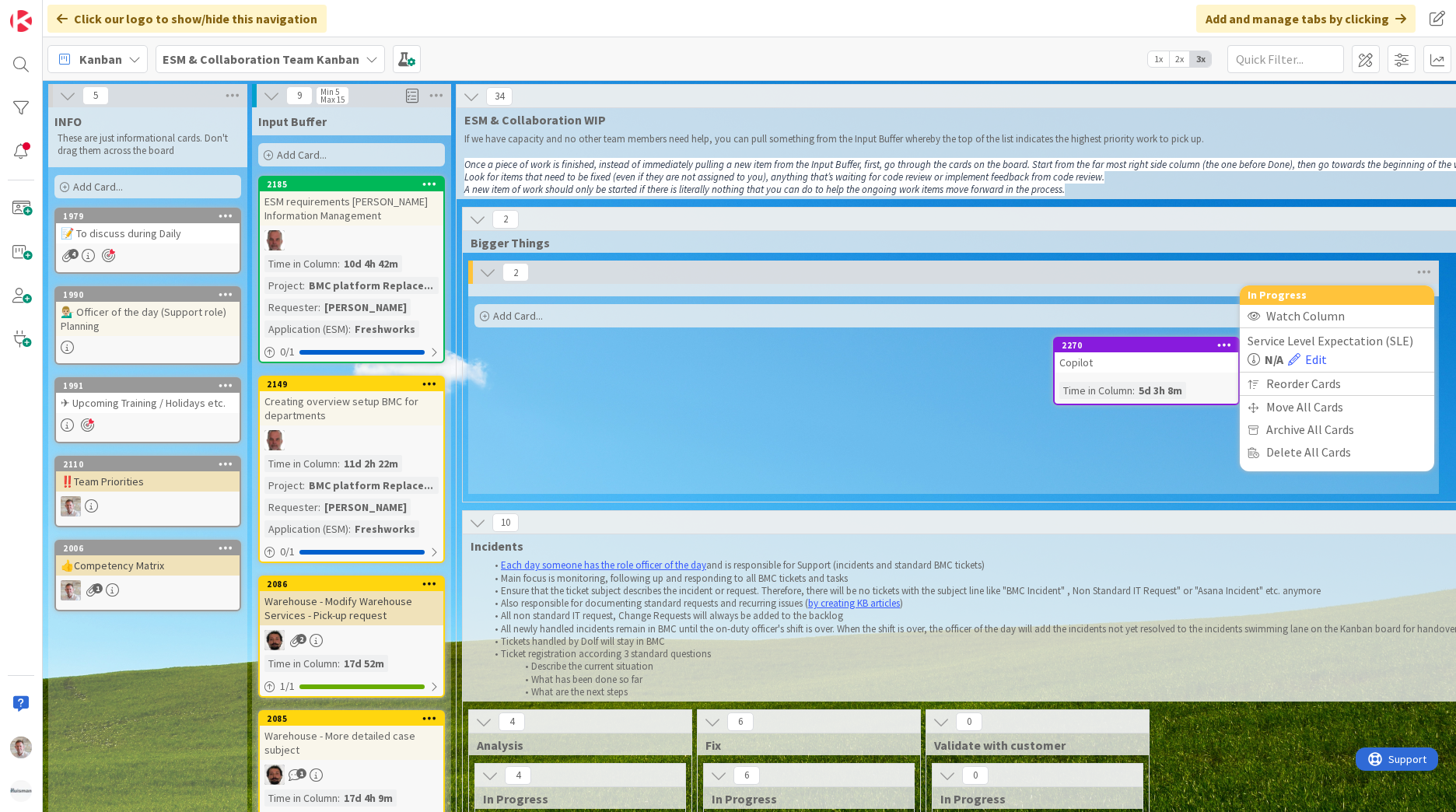
click at [901, 421] on div "Add Card... 2269 M365 Adoption Time in Column : 1m 0 / 1 0 / 1 2270 Copilot Tim…" at bounding box center [953, 389] width 971 height 210
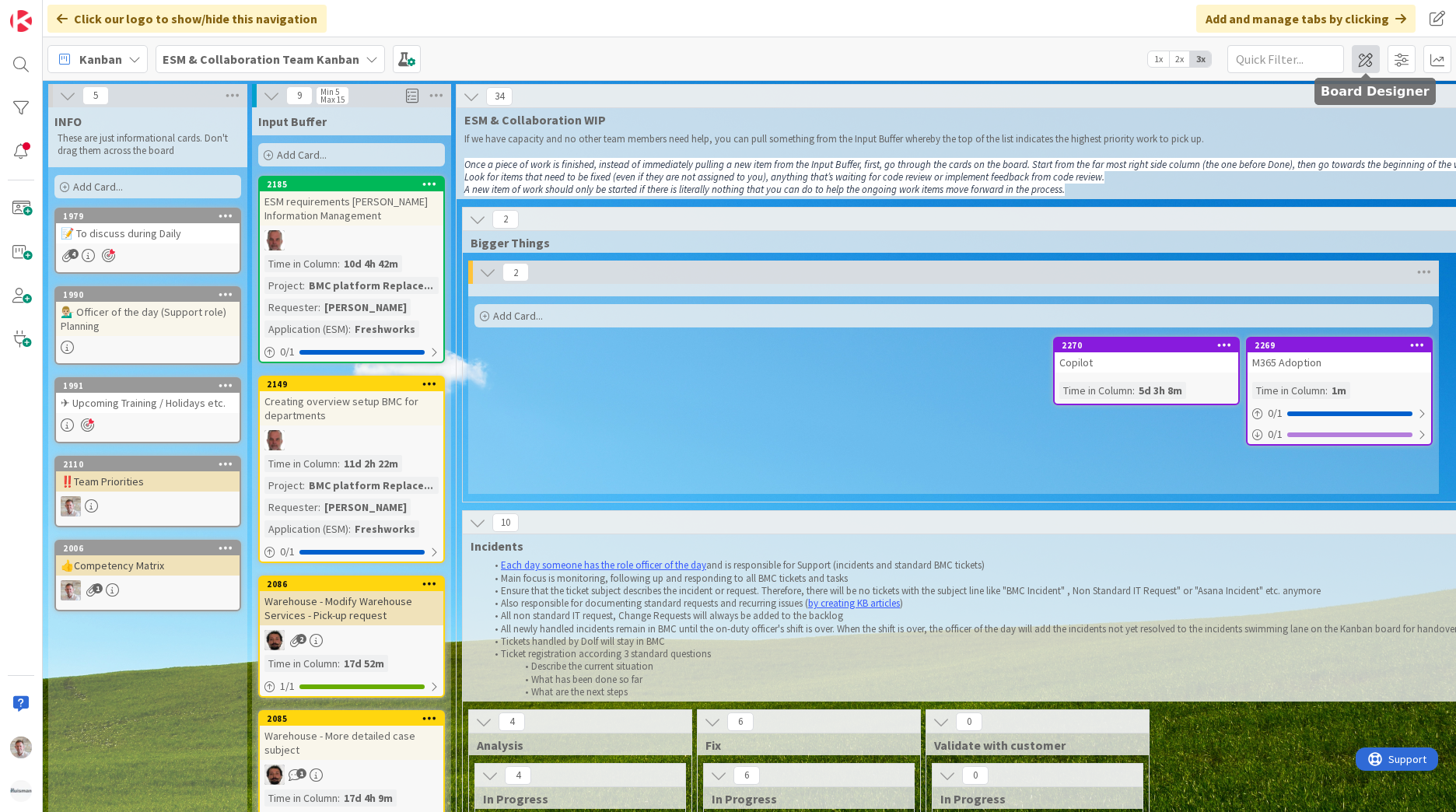
click at [1363, 56] on span at bounding box center [1366, 59] width 28 height 28
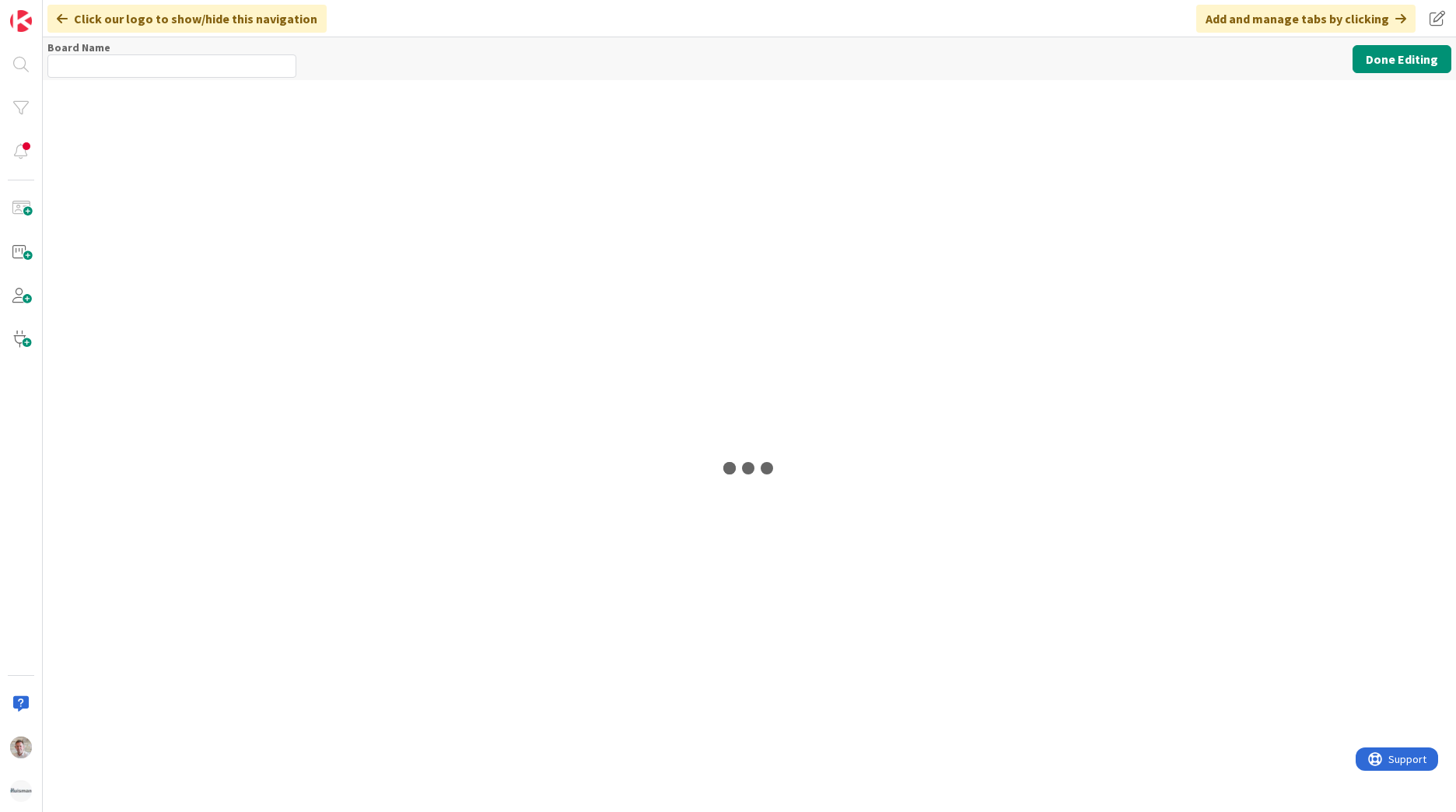
type input "ESM & Collaboration Team Kanban"
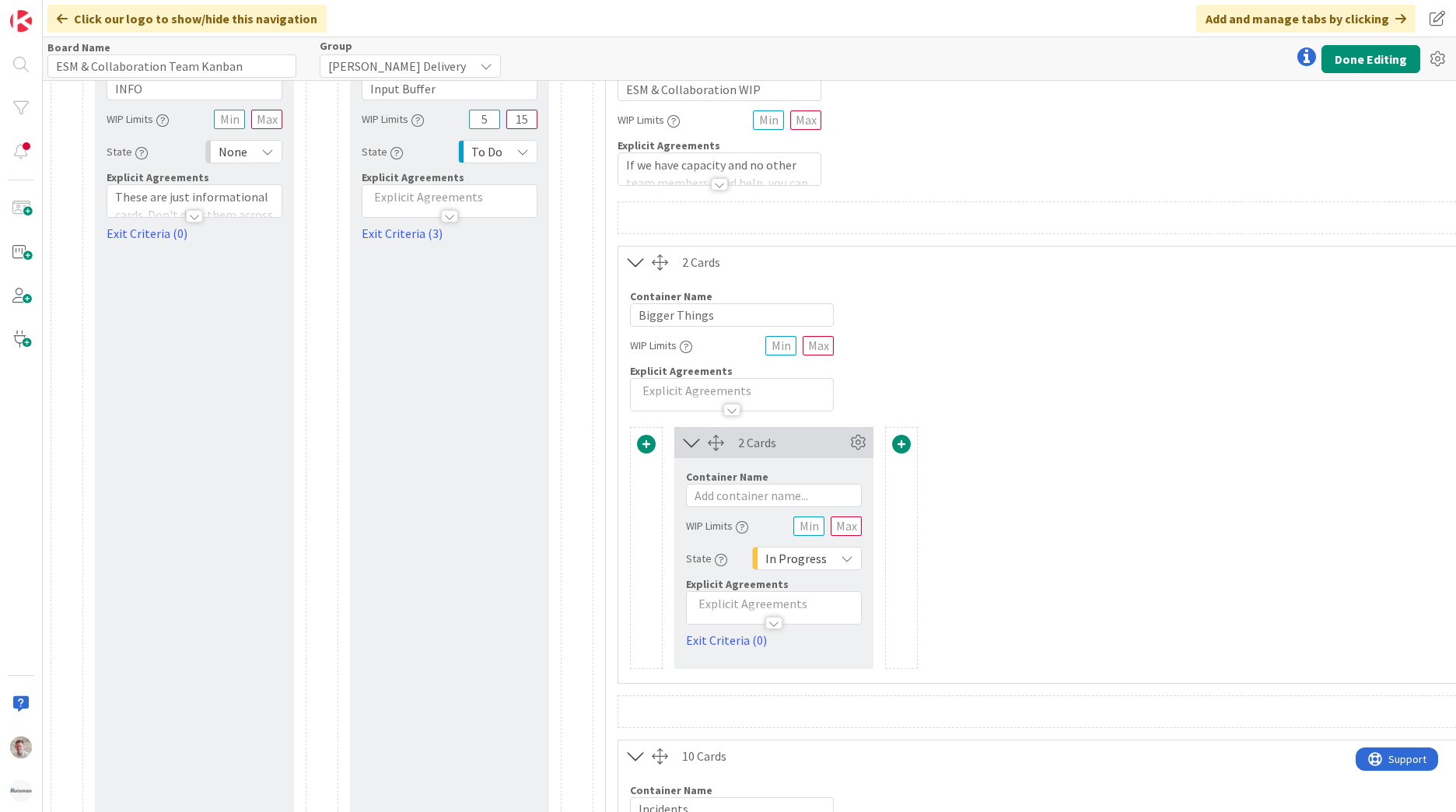
scroll to position [78, 0]
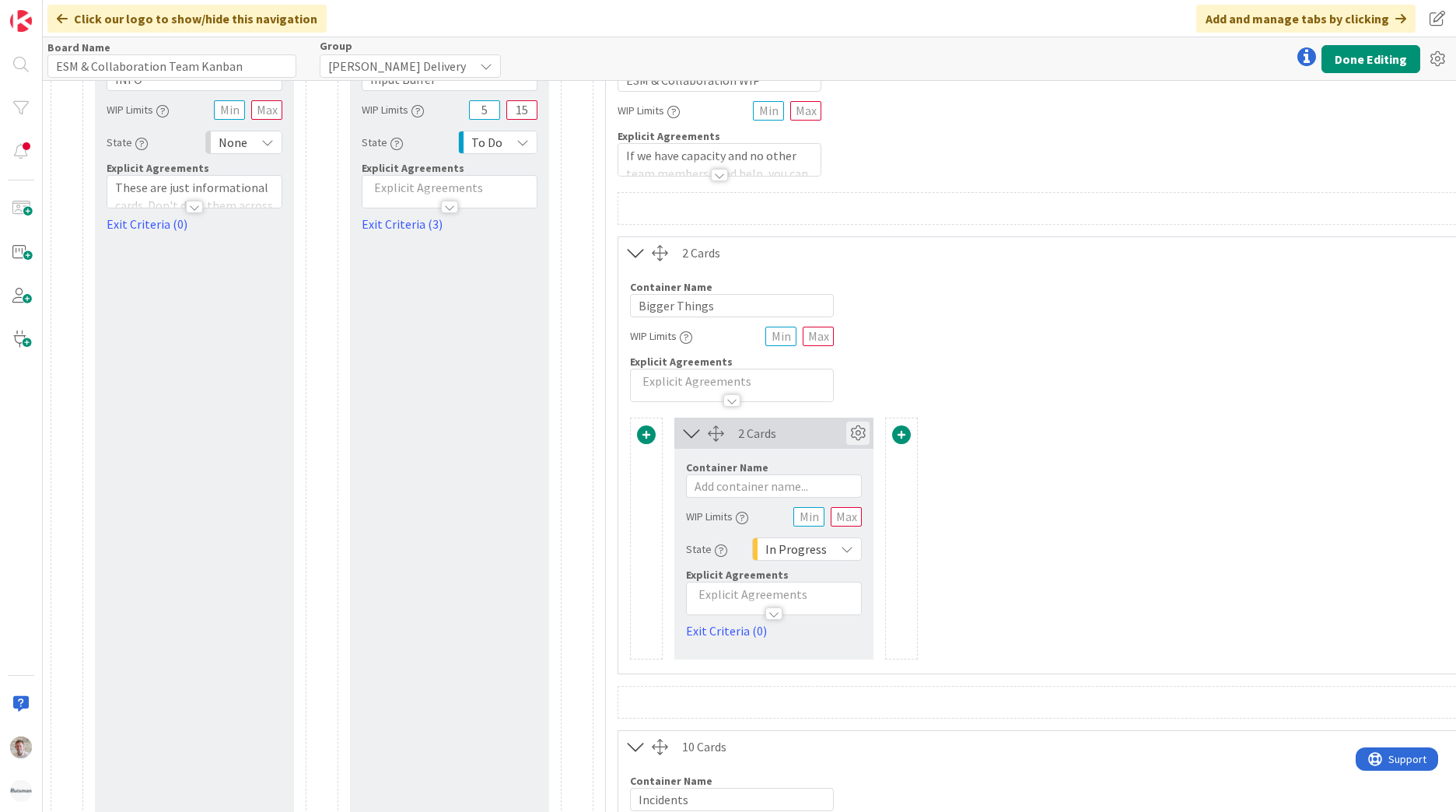
click at [857, 432] on icon at bounding box center [857, 433] width 24 height 24
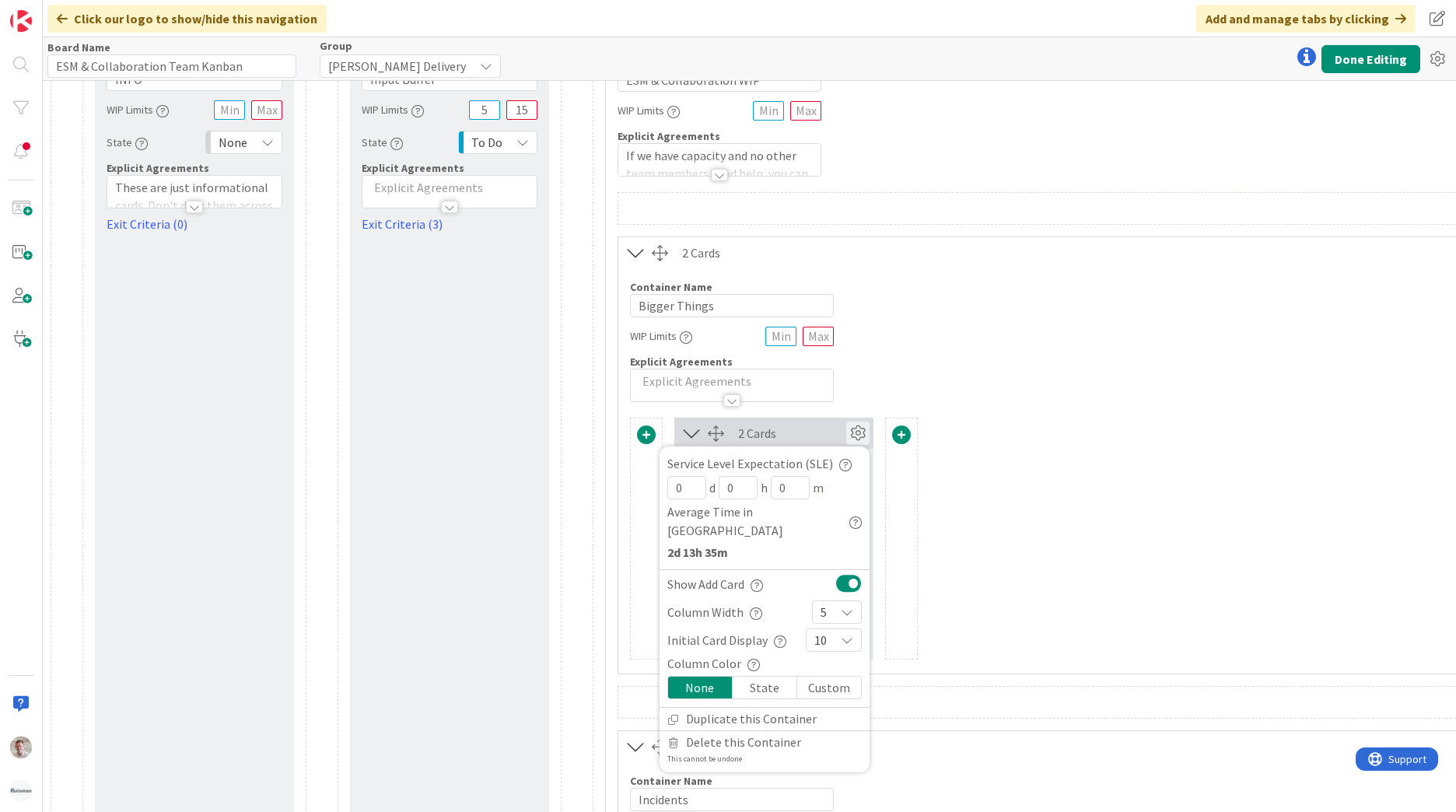
click at [836, 600] on div "5" at bounding box center [836, 612] width 50 height 24
drag, startPoint x: 825, startPoint y: 351, endPoint x: 939, endPoint y: 381, distance: 117.9
click at [825, 364] on icon at bounding box center [827, 376] width 12 height 24
drag, startPoint x: 816, startPoint y: 602, endPoint x: 822, endPoint y: 597, distance: 7.8
click at [817, 600] on div "2" at bounding box center [836, 612] width 50 height 24
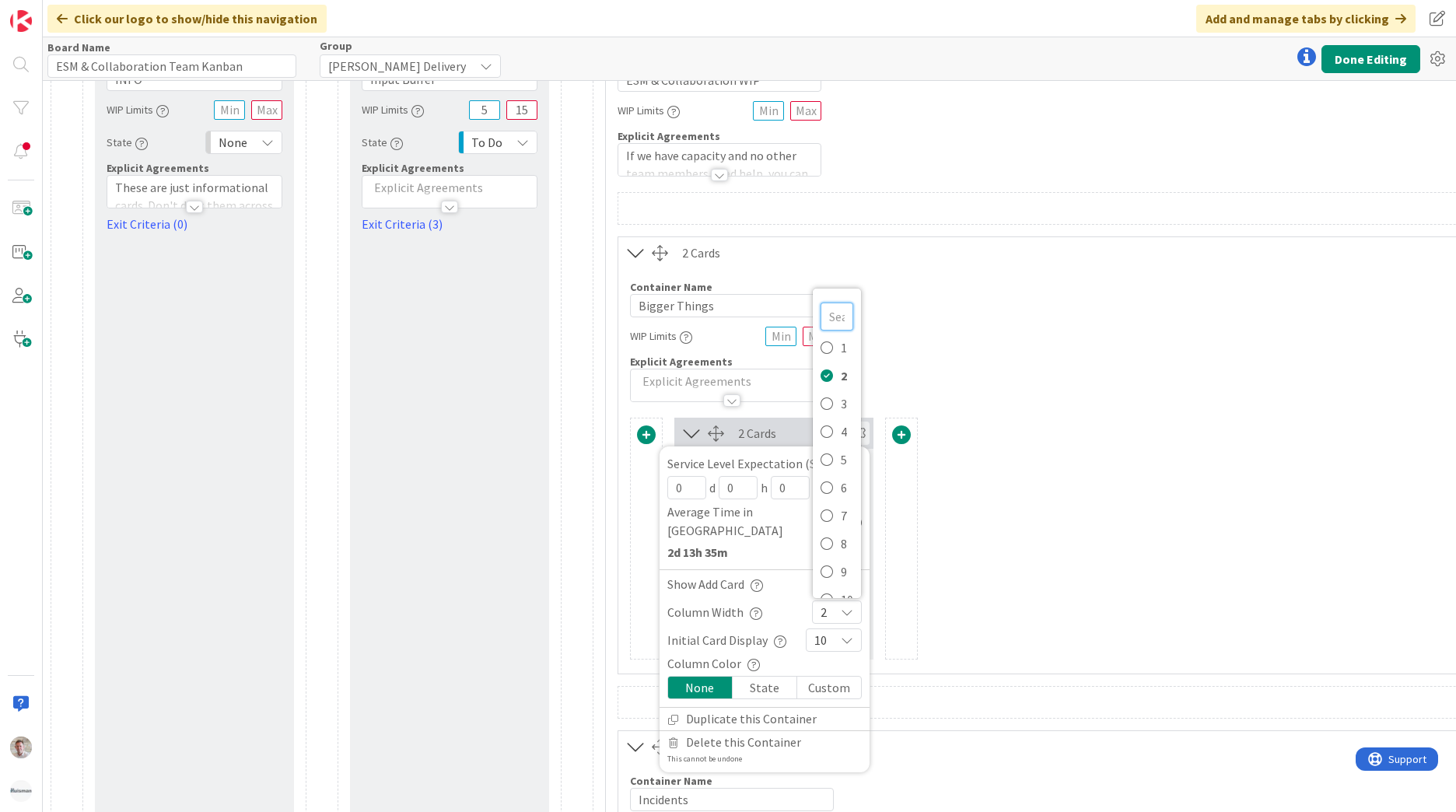
click at [837, 302] on input "text" at bounding box center [836, 316] width 32 height 28
drag, startPoint x: 1025, startPoint y: 370, endPoint x: 1038, endPoint y: 389, distance: 23.0
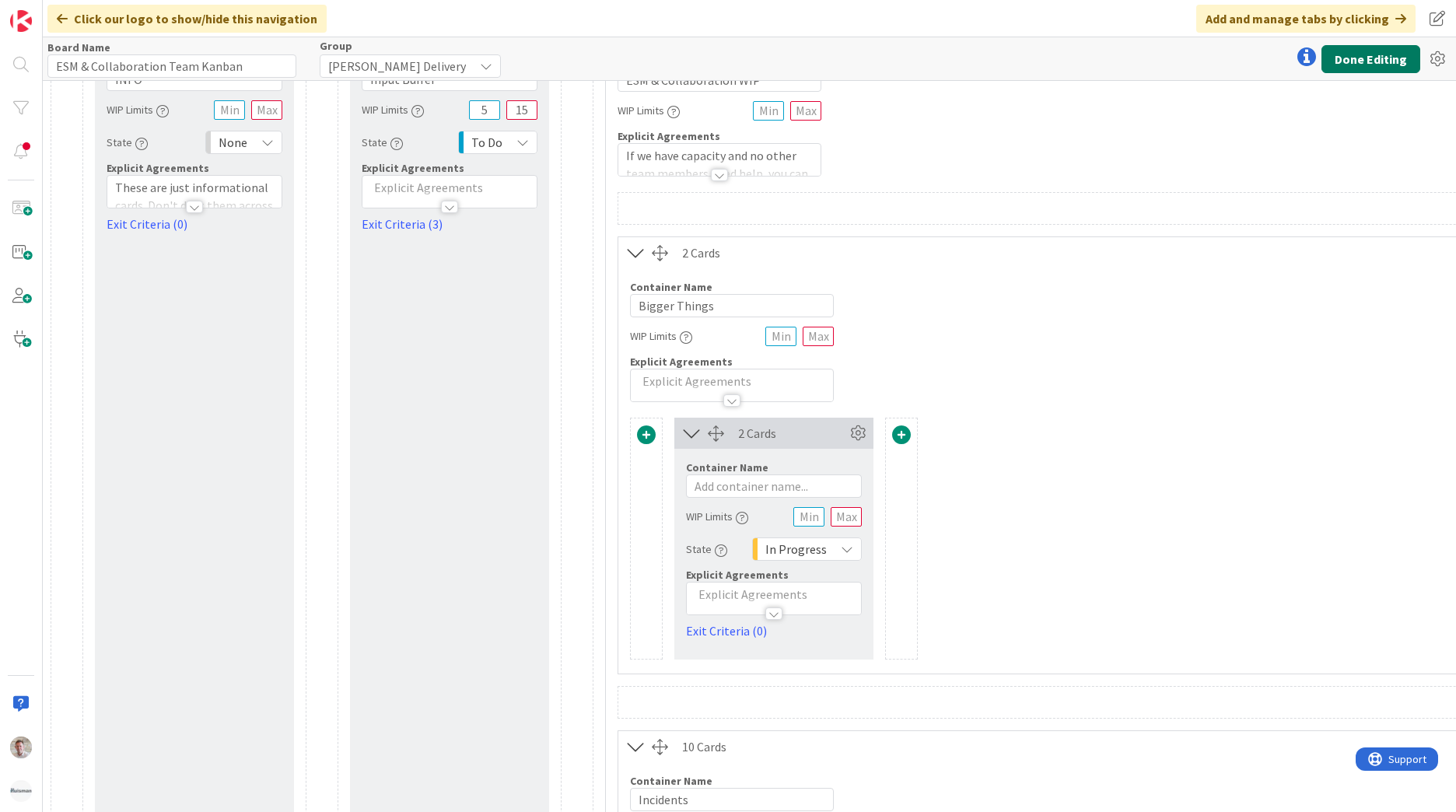
click at [1378, 65] on button "Done Editing" at bounding box center [1371, 59] width 98 height 28
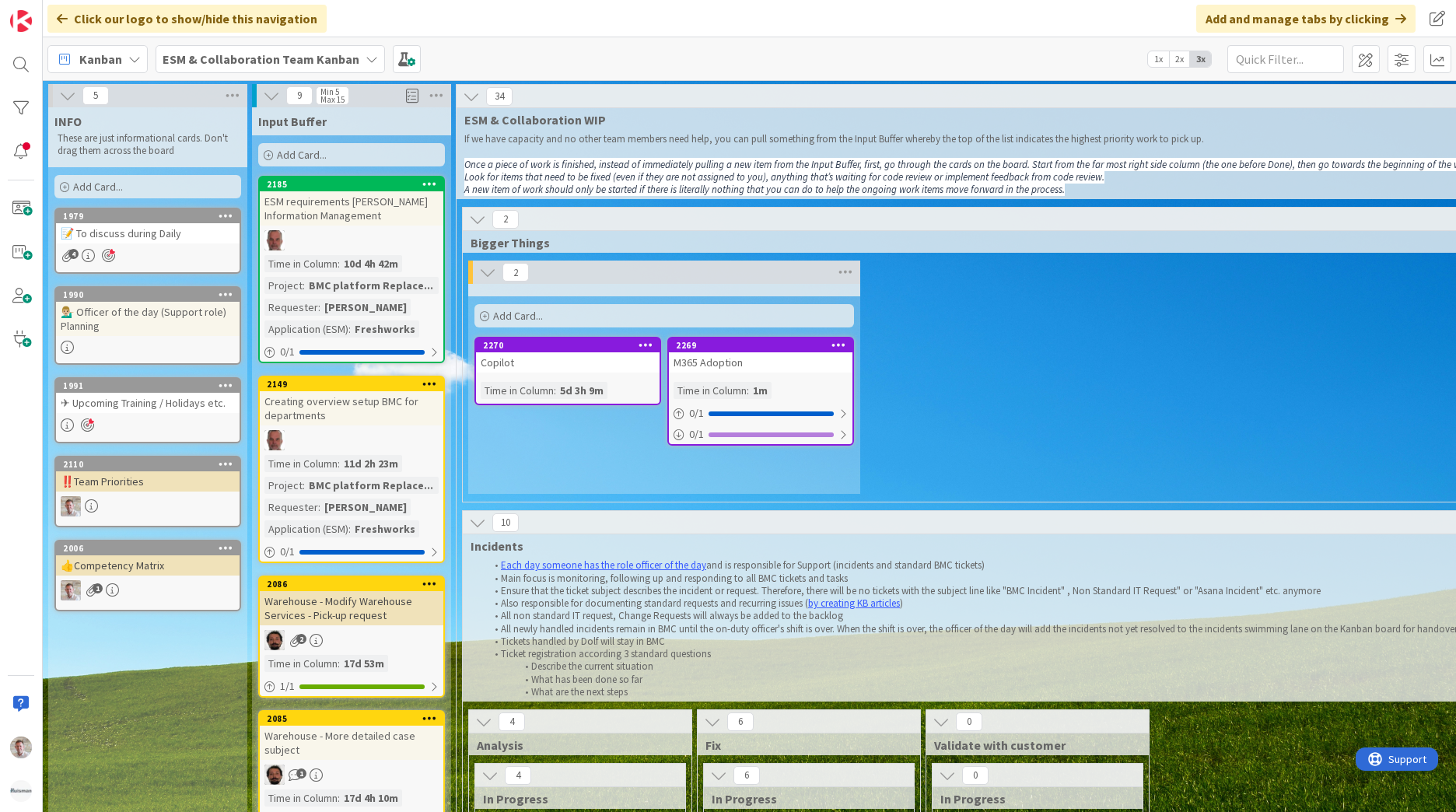
click at [524, 315] on span "Add Card..." at bounding box center [518, 315] width 50 height 14
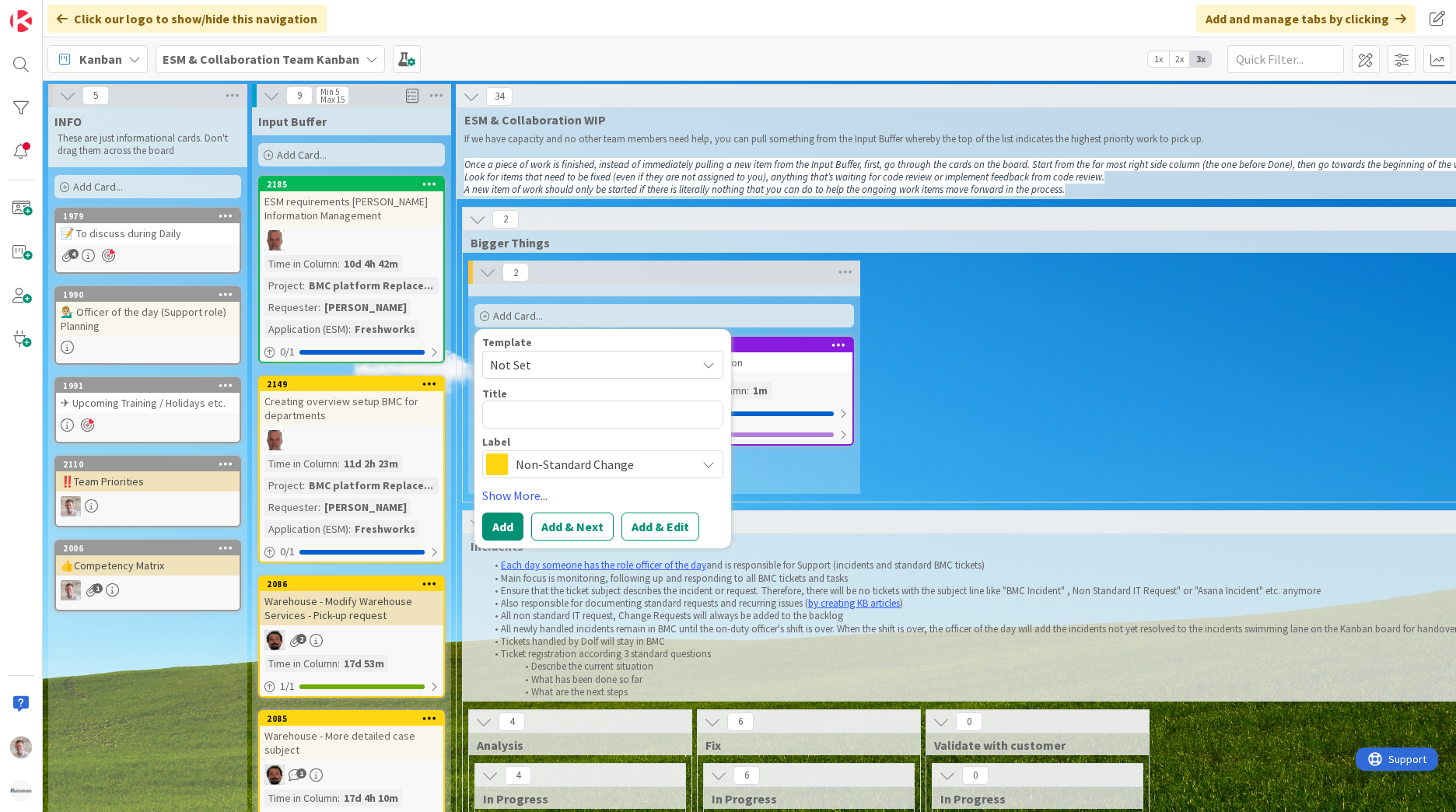
click at [565, 468] on span "Non-Standard Change" at bounding box center [602, 464] width 173 height 22
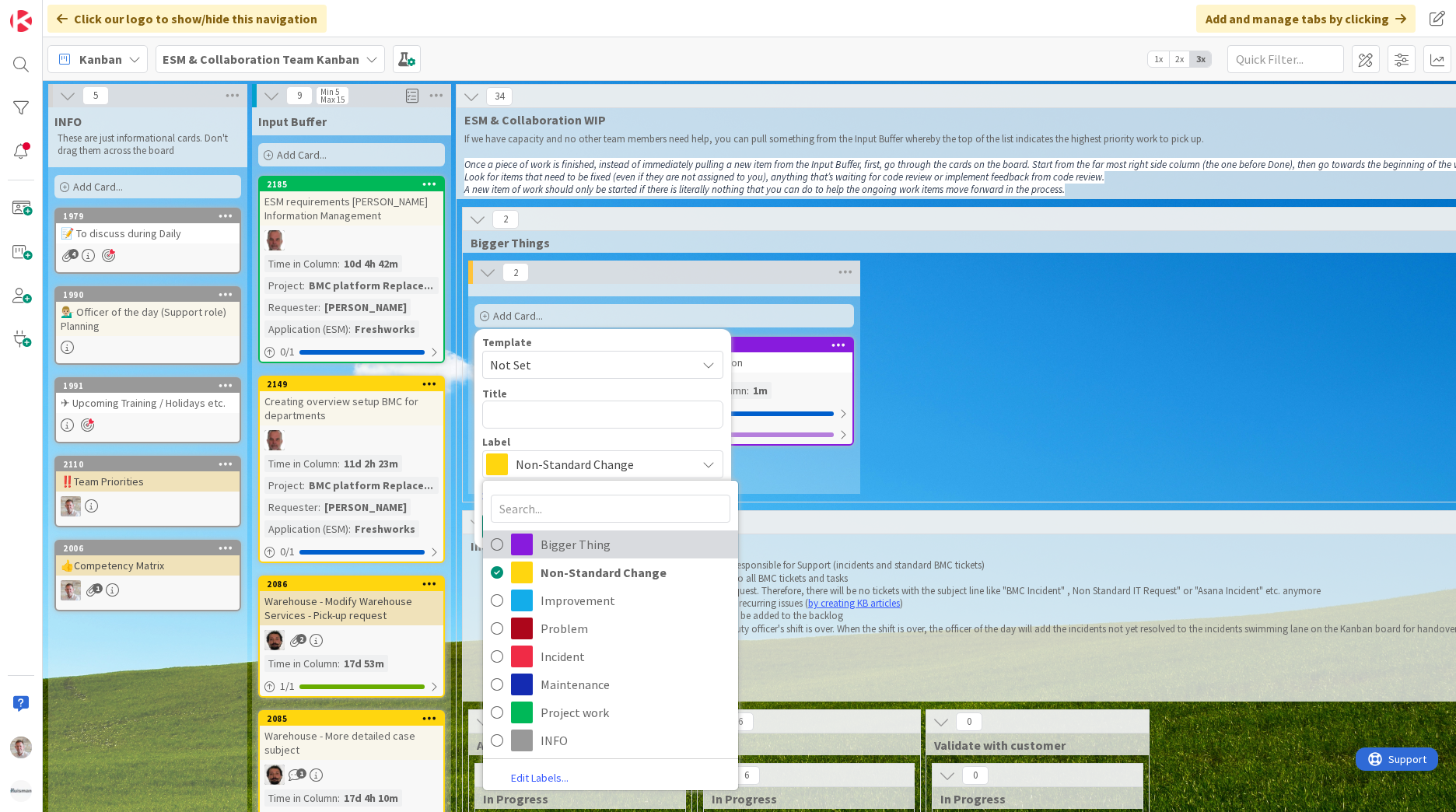
click at [607, 551] on span "Bigger Thing" at bounding box center [635, 545] width 190 height 24
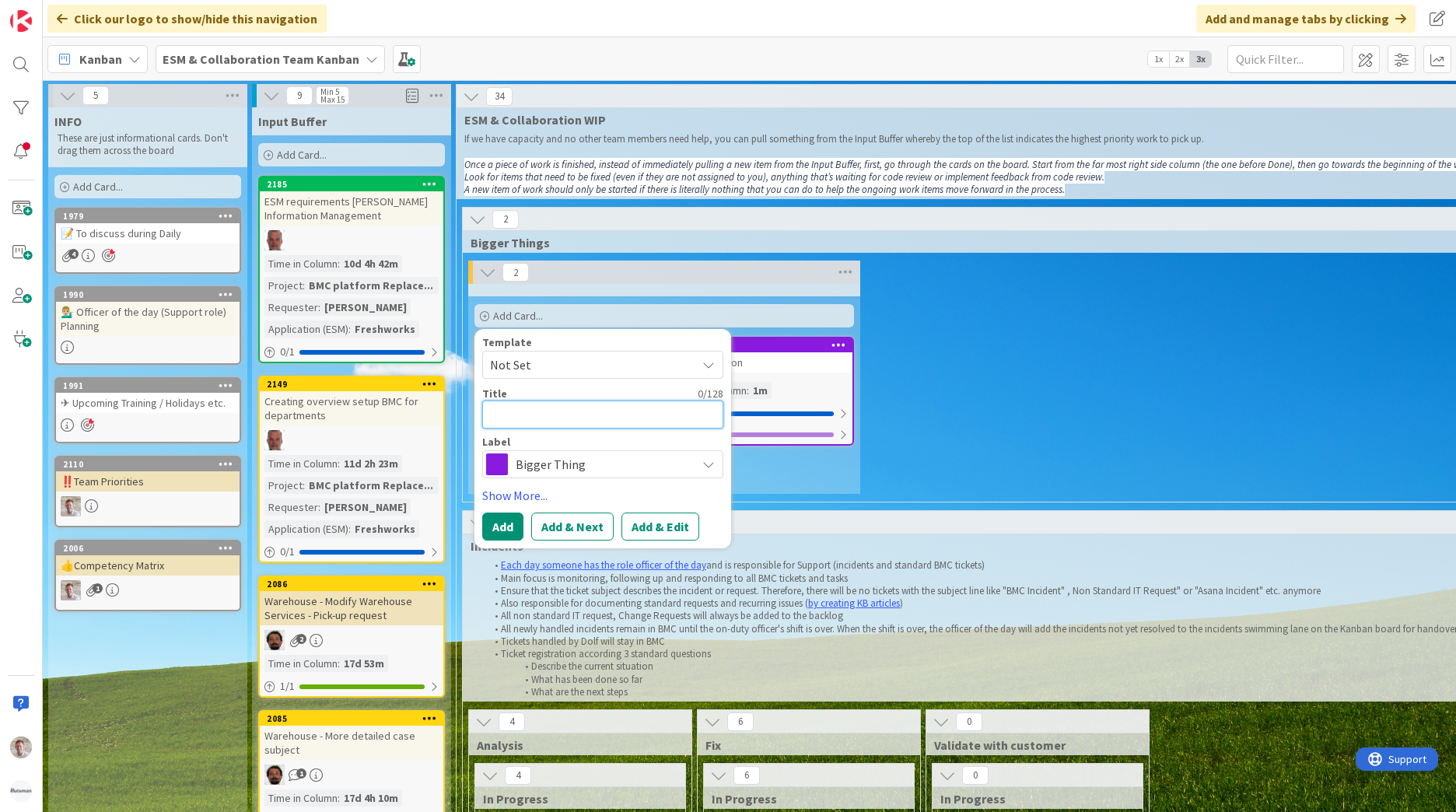
click at [569, 420] on textarea at bounding box center [602, 415] width 241 height 28
type textarea "x"
type textarea "F"
type textarea "x"
type textarea "Fr"
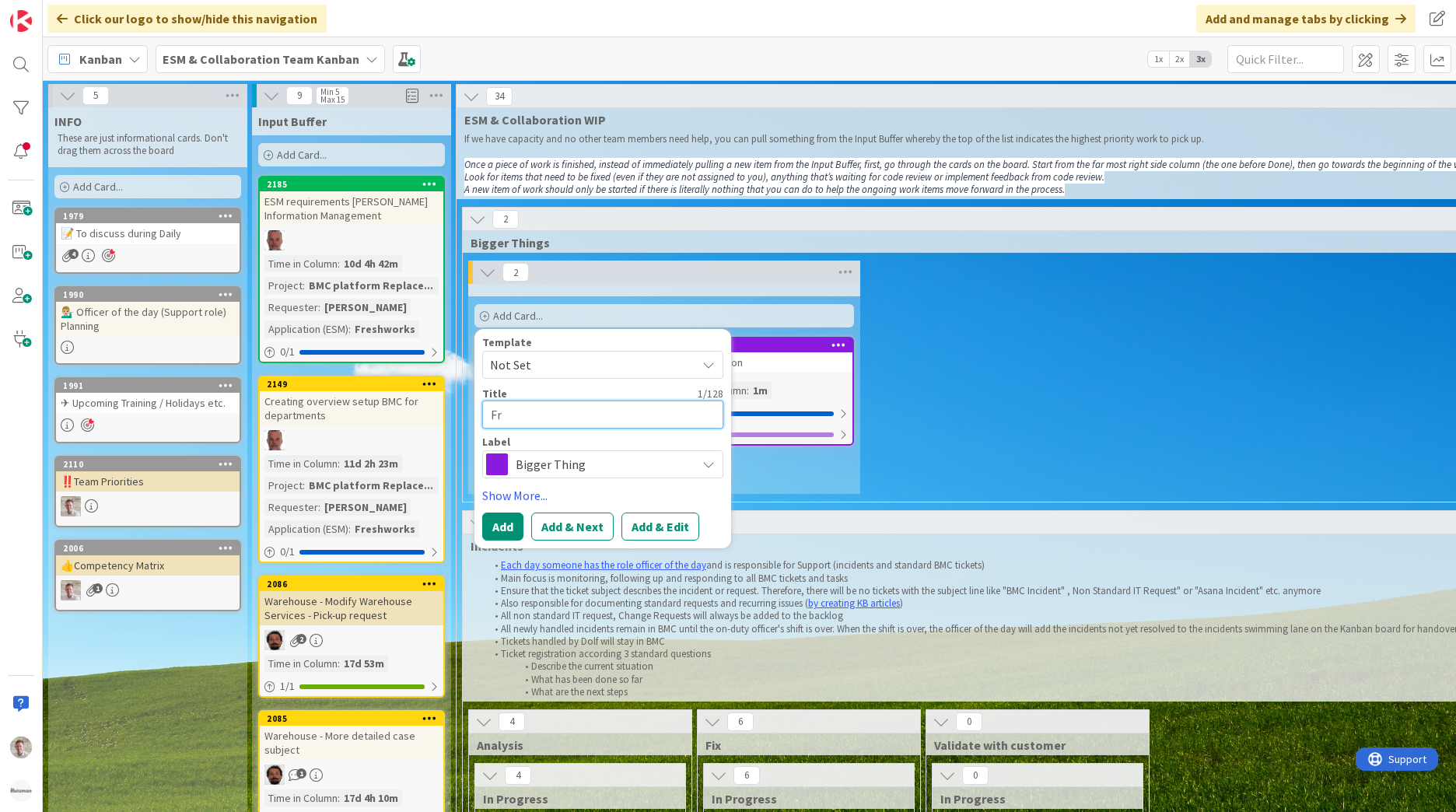
type textarea "x"
type textarea "Fre"
type textarea "x"
type textarea "Fres"
type textarea "x"
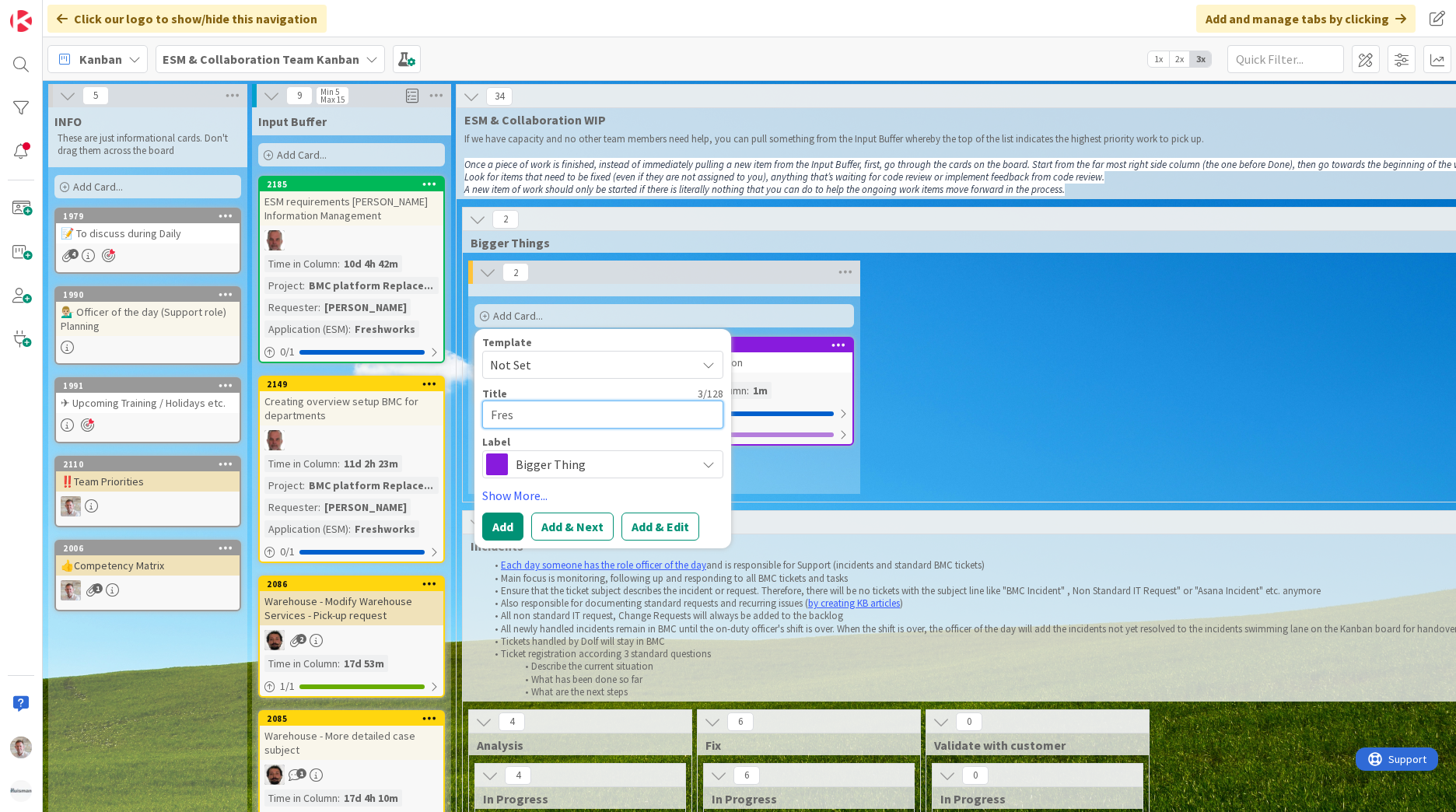
type textarea "Fresh"
type textarea "x"
type textarea "Freshw"
type textarea "x"
type textarea "Freshwo"
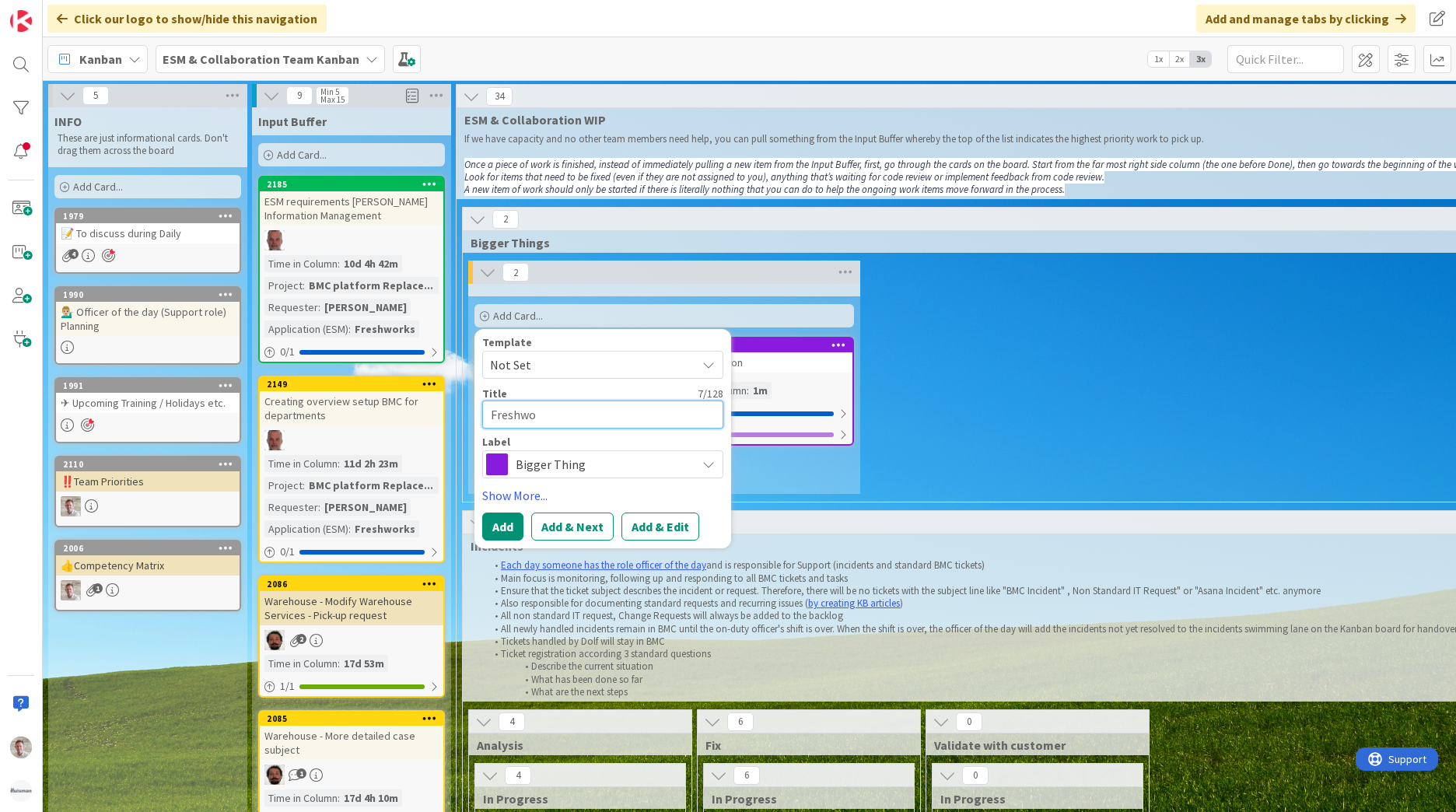
type textarea "x"
type textarea "Freshwor"
type textarea "x"
type textarea "Freshwork"
type textarea "x"
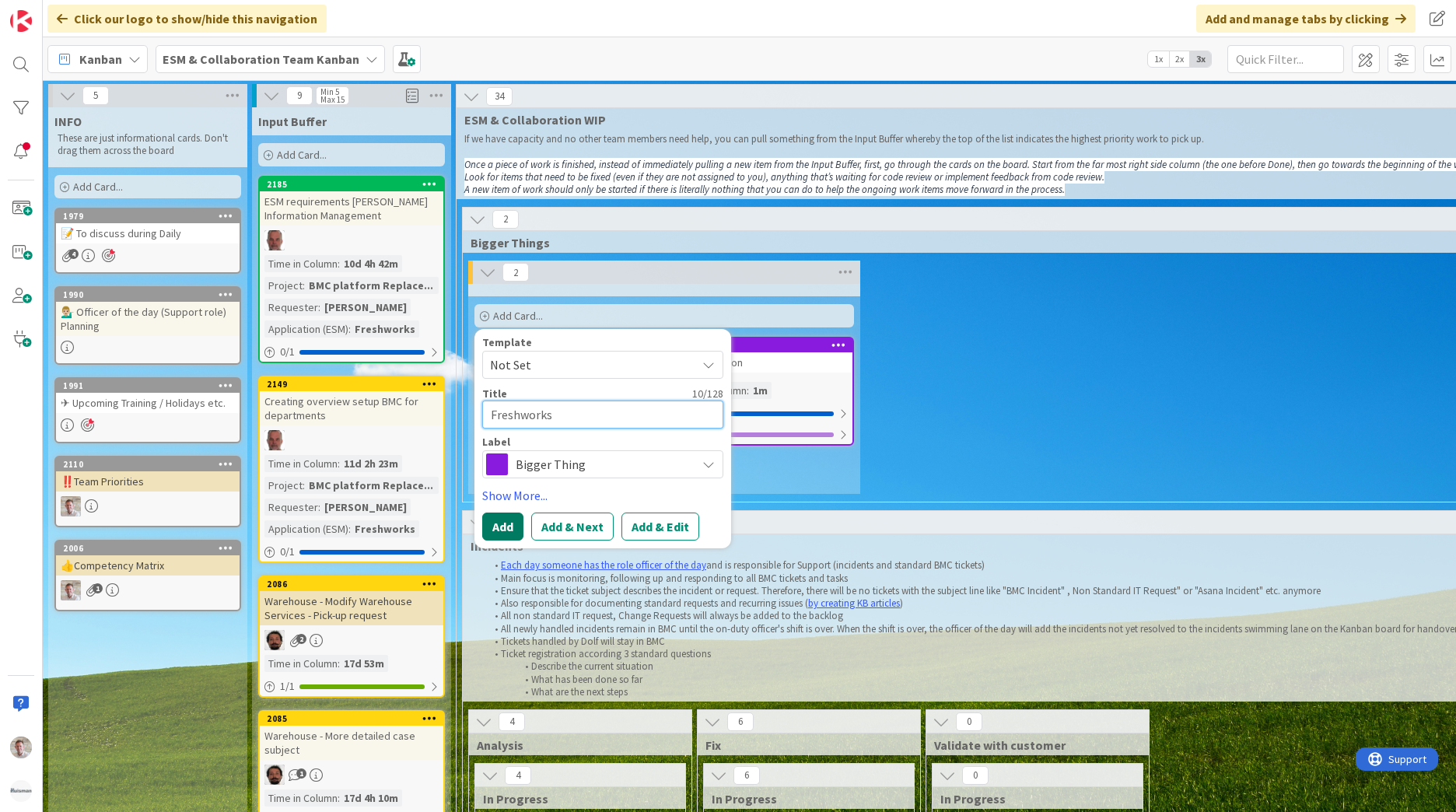
type textarea "Freshworks"
click at [507, 527] on button "Add" at bounding box center [502, 526] width 41 height 28
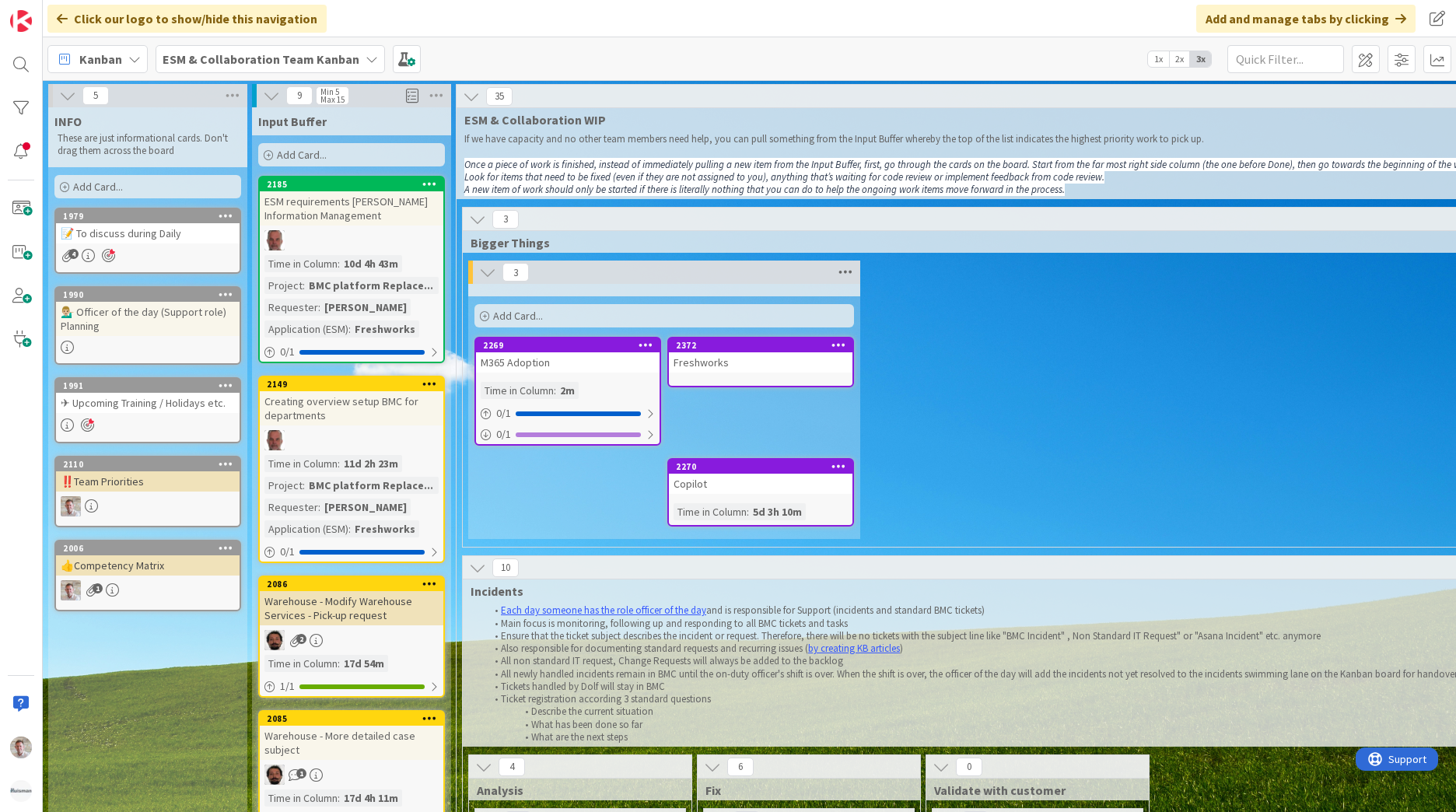
click at [852, 274] on icon at bounding box center [845, 272] width 20 height 24
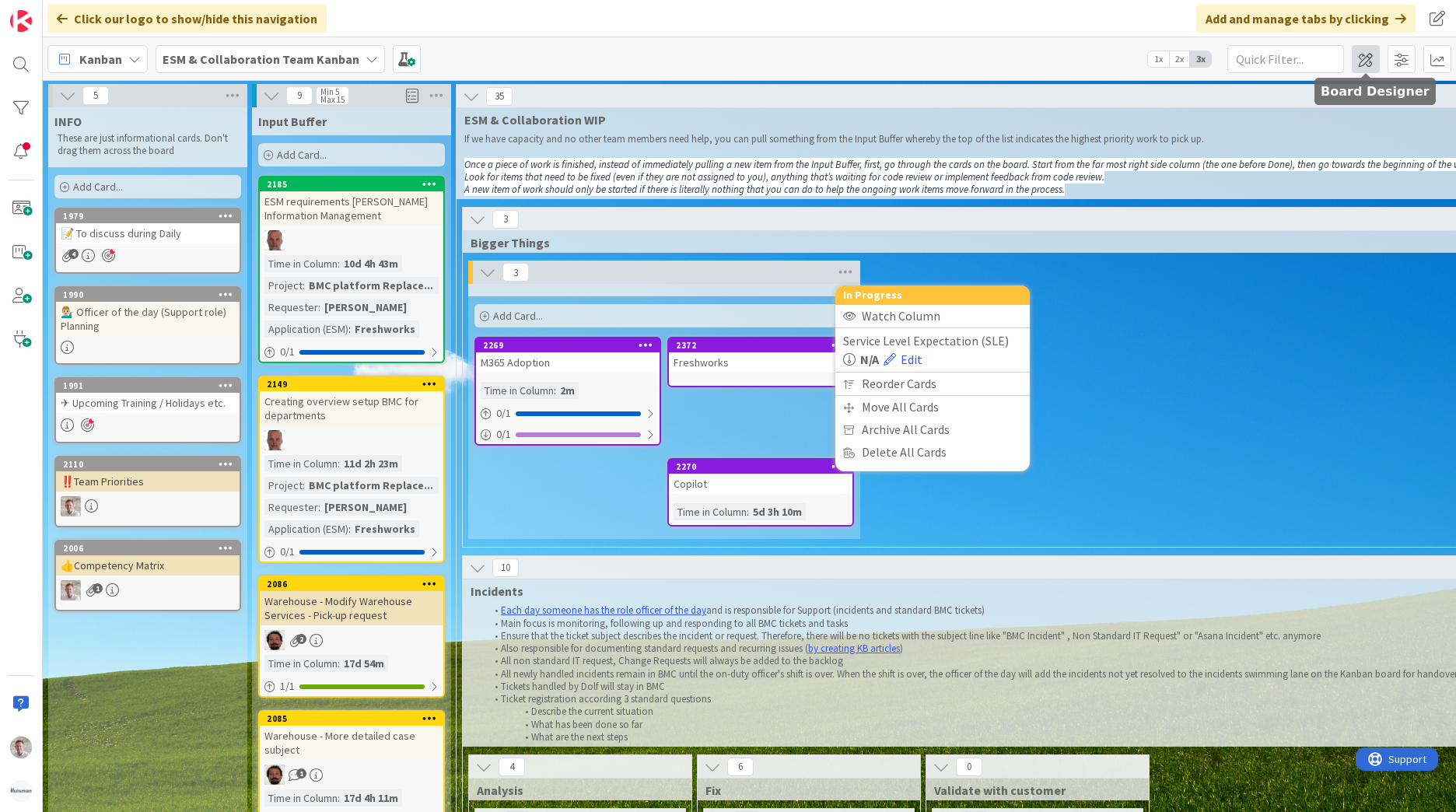
click at [1361, 57] on span at bounding box center [1366, 59] width 28 height 28
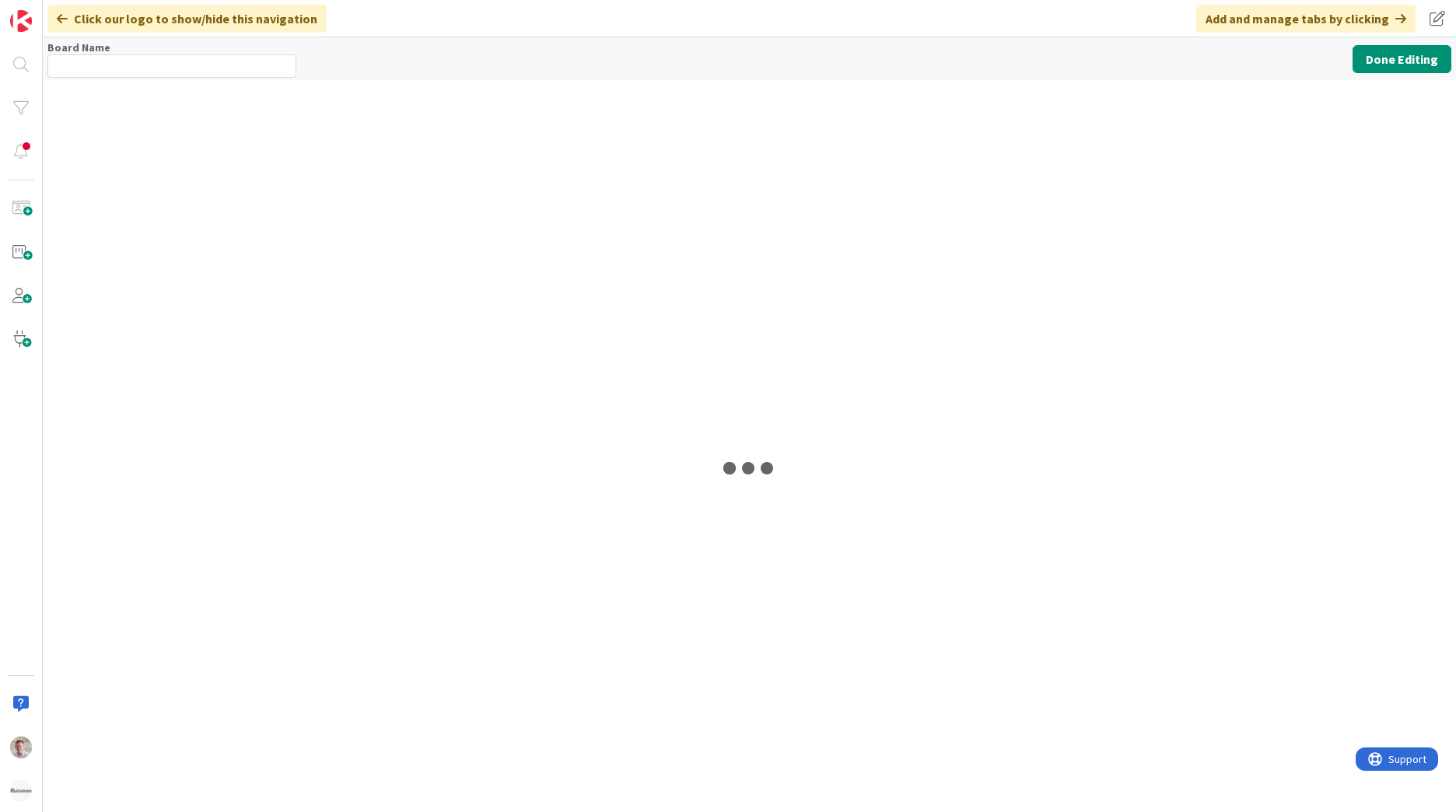
type input "ESM & Collaboration Team Kanban"
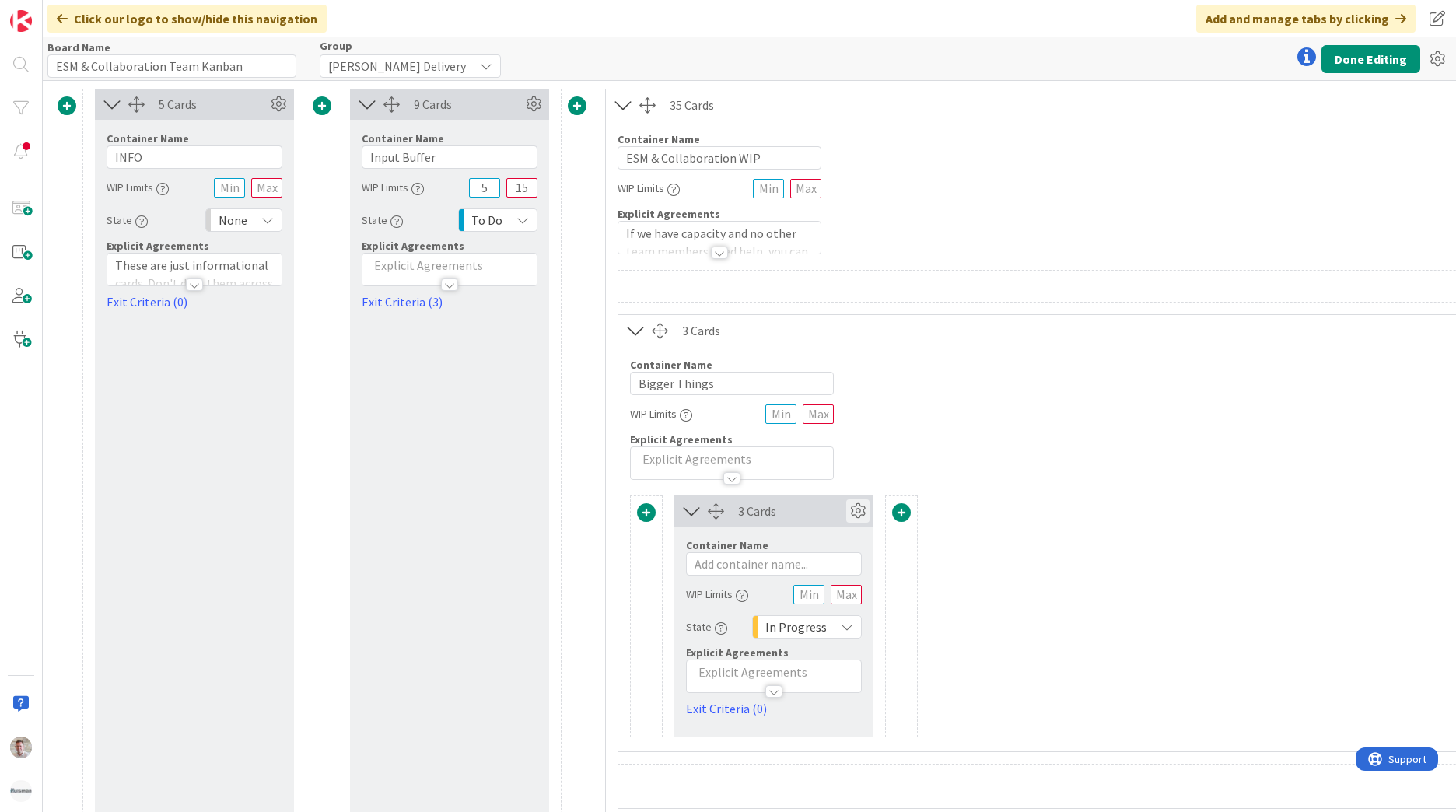
click at [852, 511] on icon at bounding box center [857, 511] width 24 height 24
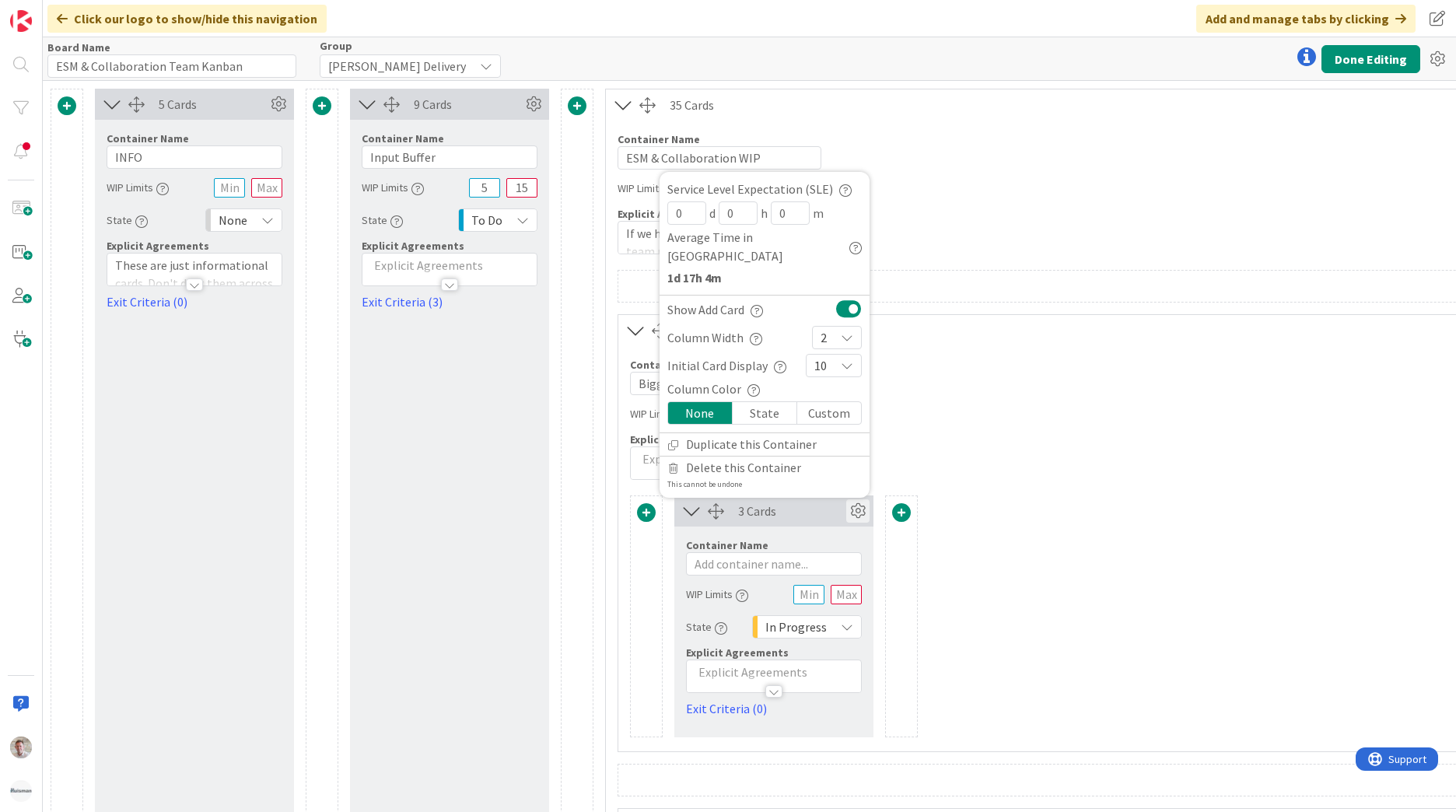
click at [826, 331] on span "2" at bounding box center [823, 337] width 6 height 22
click at [834, 462] on link "3" at bounding box center [836, 467] width 48 height 28
click at [1387, 52] on button "Done Editing" at bounding box center [1371, 59] width 98 height 28
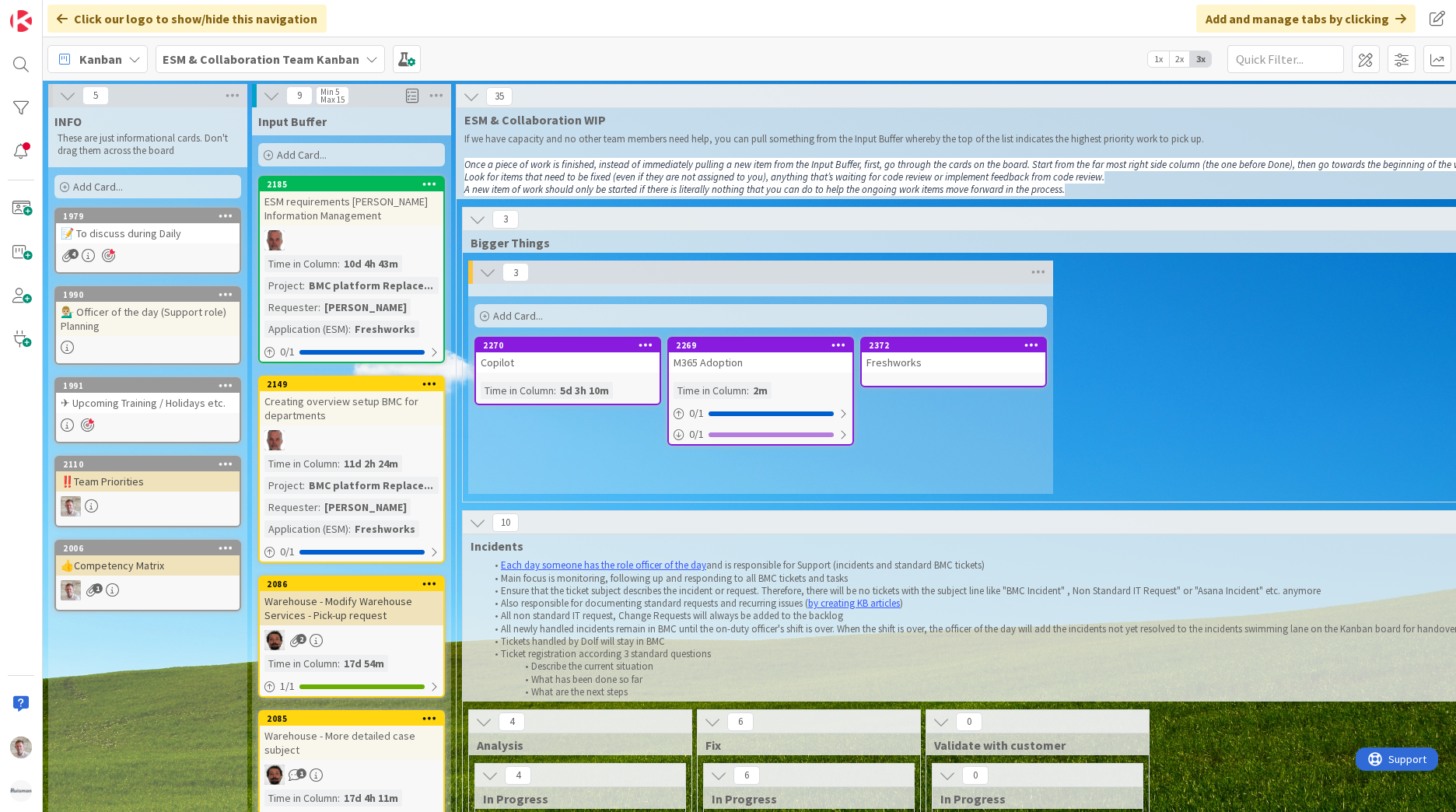
click at [915, 357] on div "Freshworks" at bounding box center [953, 362] width 184 height 20
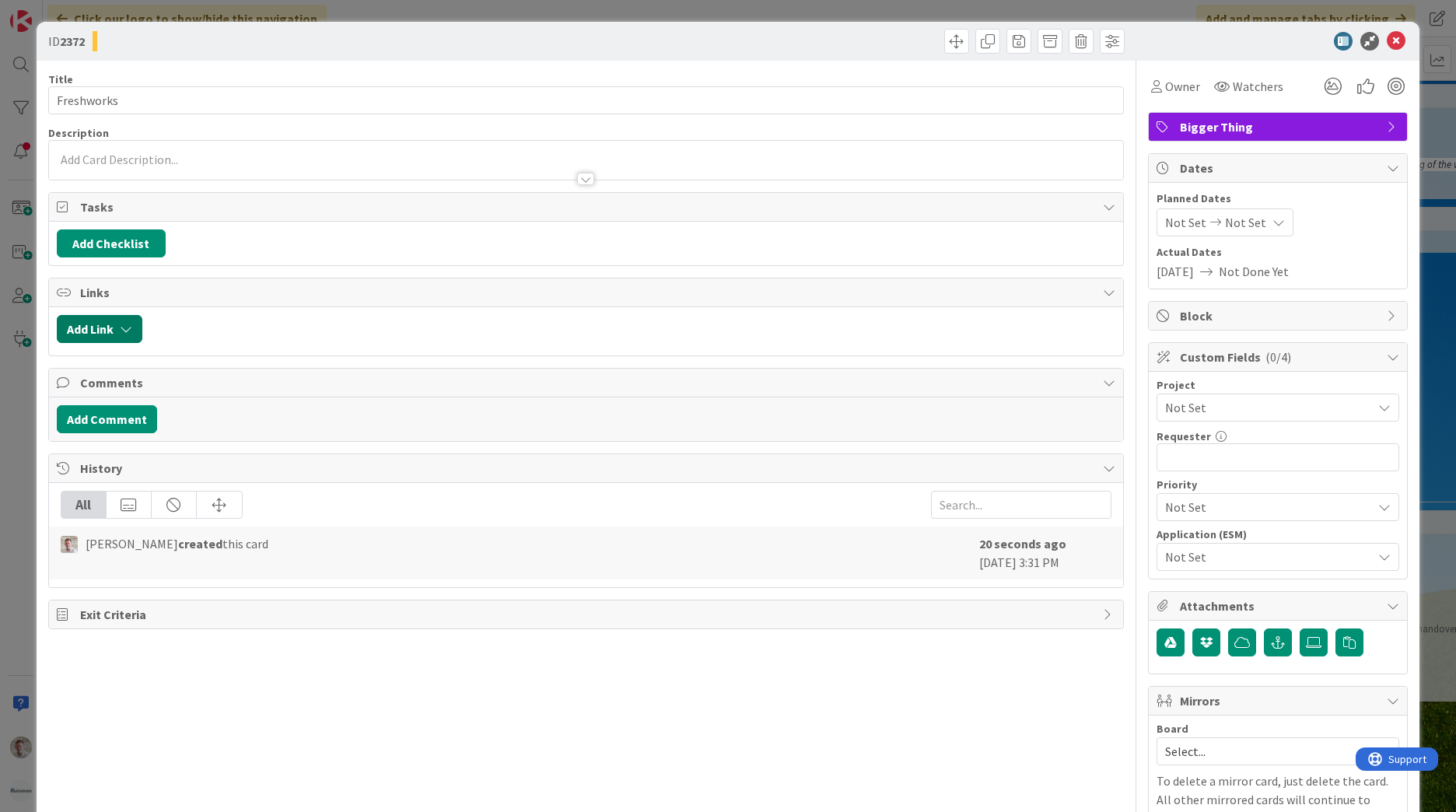
click at [127, 326] on icon "button" at bounding box center [125, 328] width 12 height 12
drag, startPoint x: 166, startPoint y: 413, endPoint x: 162, endPoint y: 434, distance: 21.4
click at [166, 415] on div "Current Board" at bounding box center [173, 425] width 218 height 28
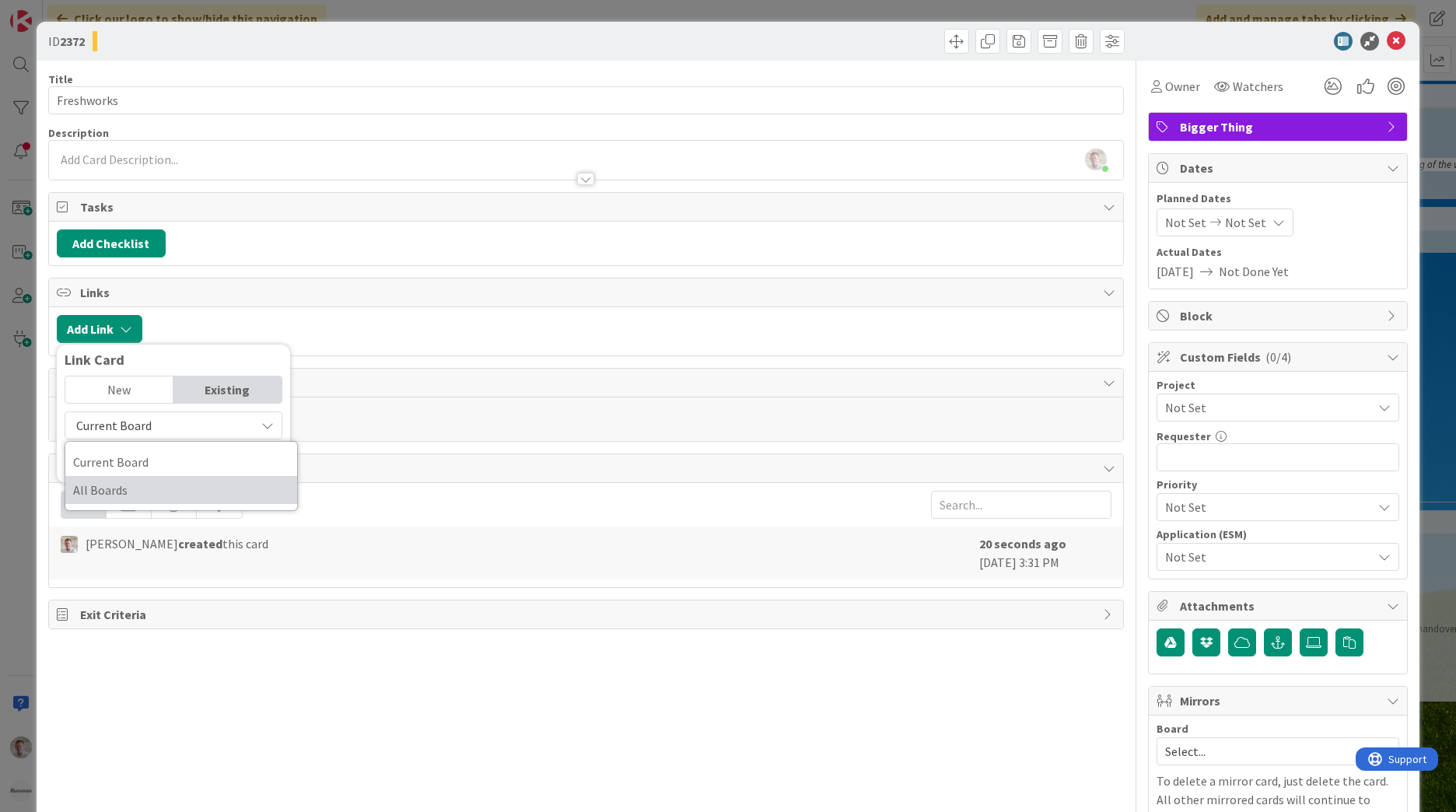
click at [141, 487] on span "All Boards" at bounding box center [181, 490] width 216 height 24
click at [143, 467] on input "text" at bounding box center [173, 461] width 218 height 28
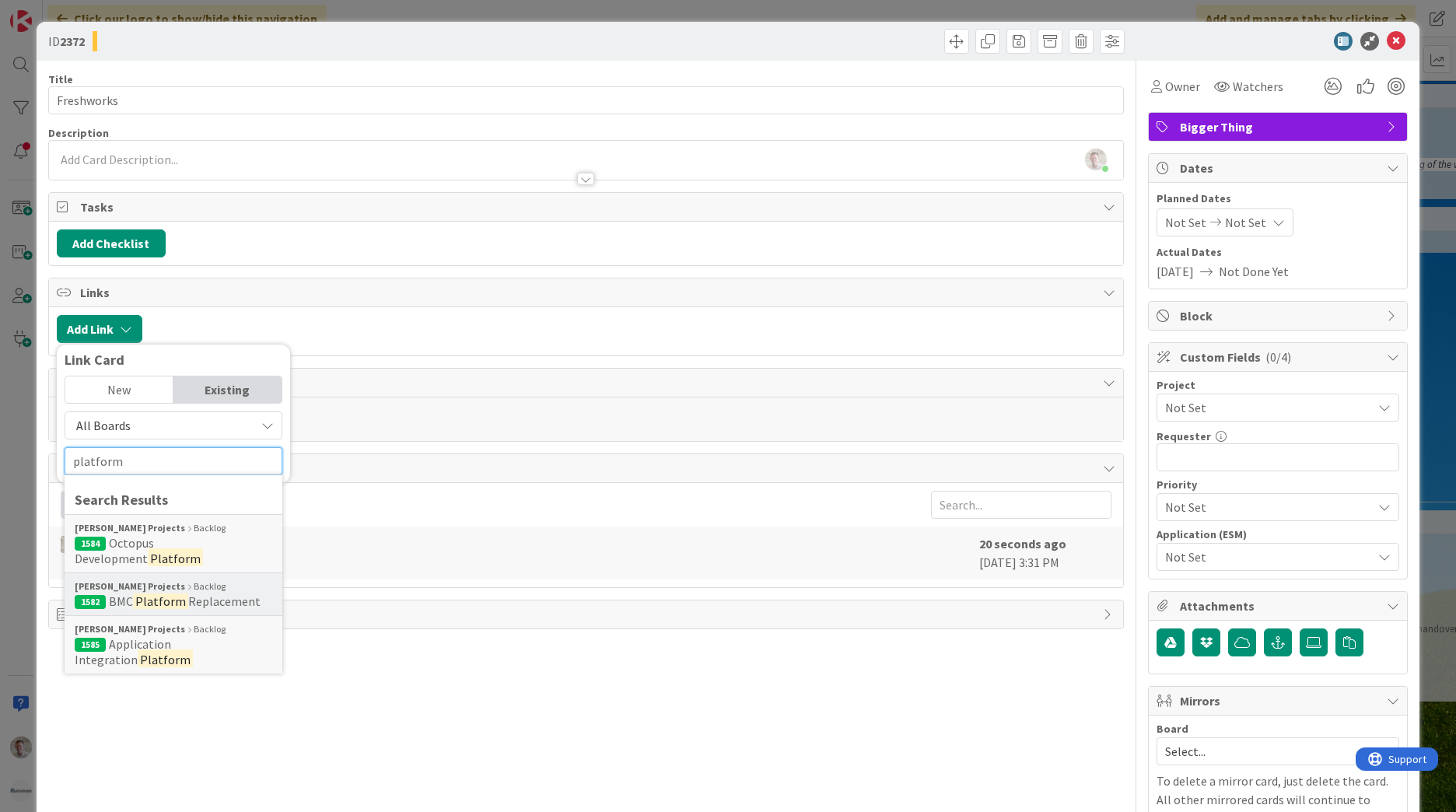
type input "platform"
click at [191, 605] on span "Replacement" at bounding box center [224, 601] width 72 height 16
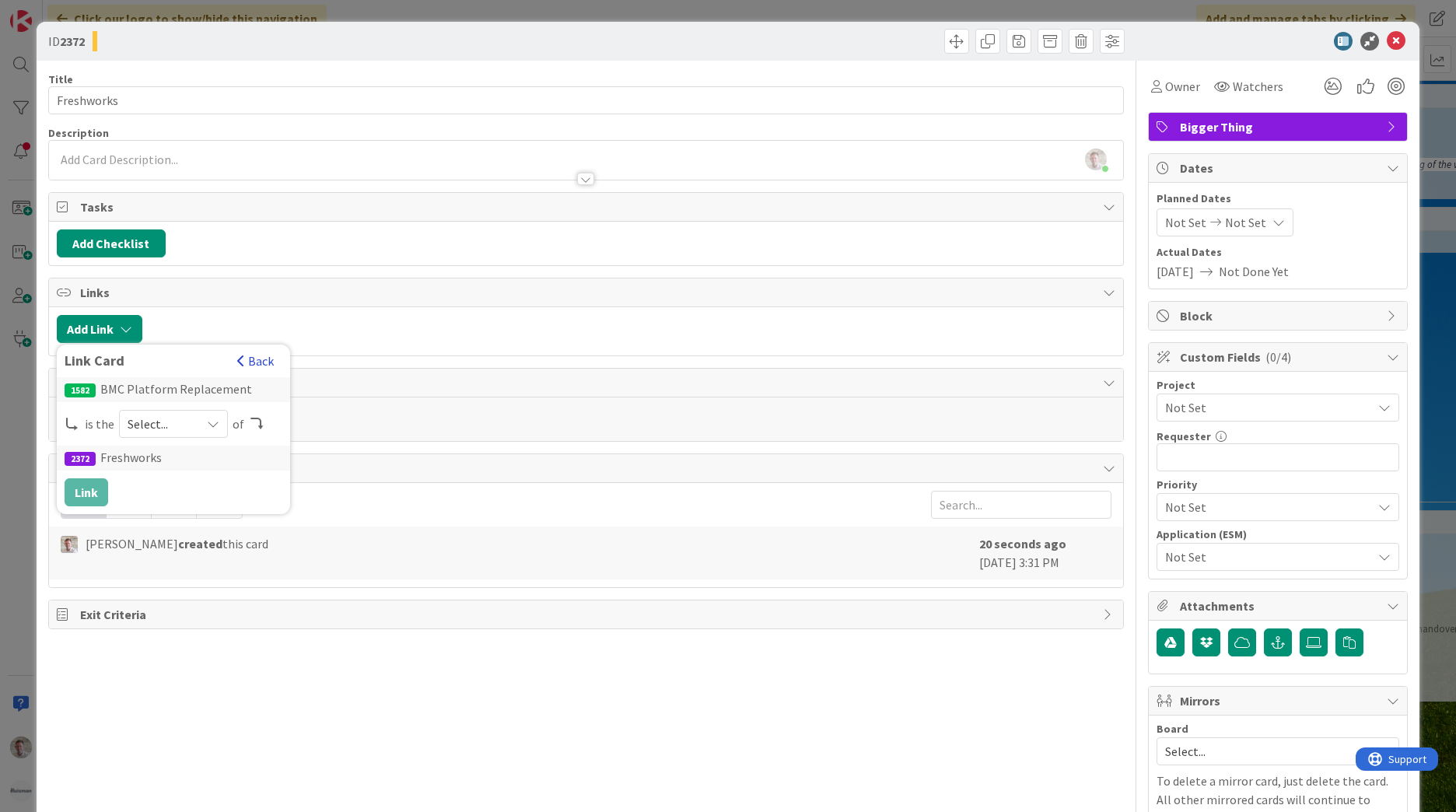
click at [267, 362] on button "Back" at bounding box center [255, 361] width 38 height 17
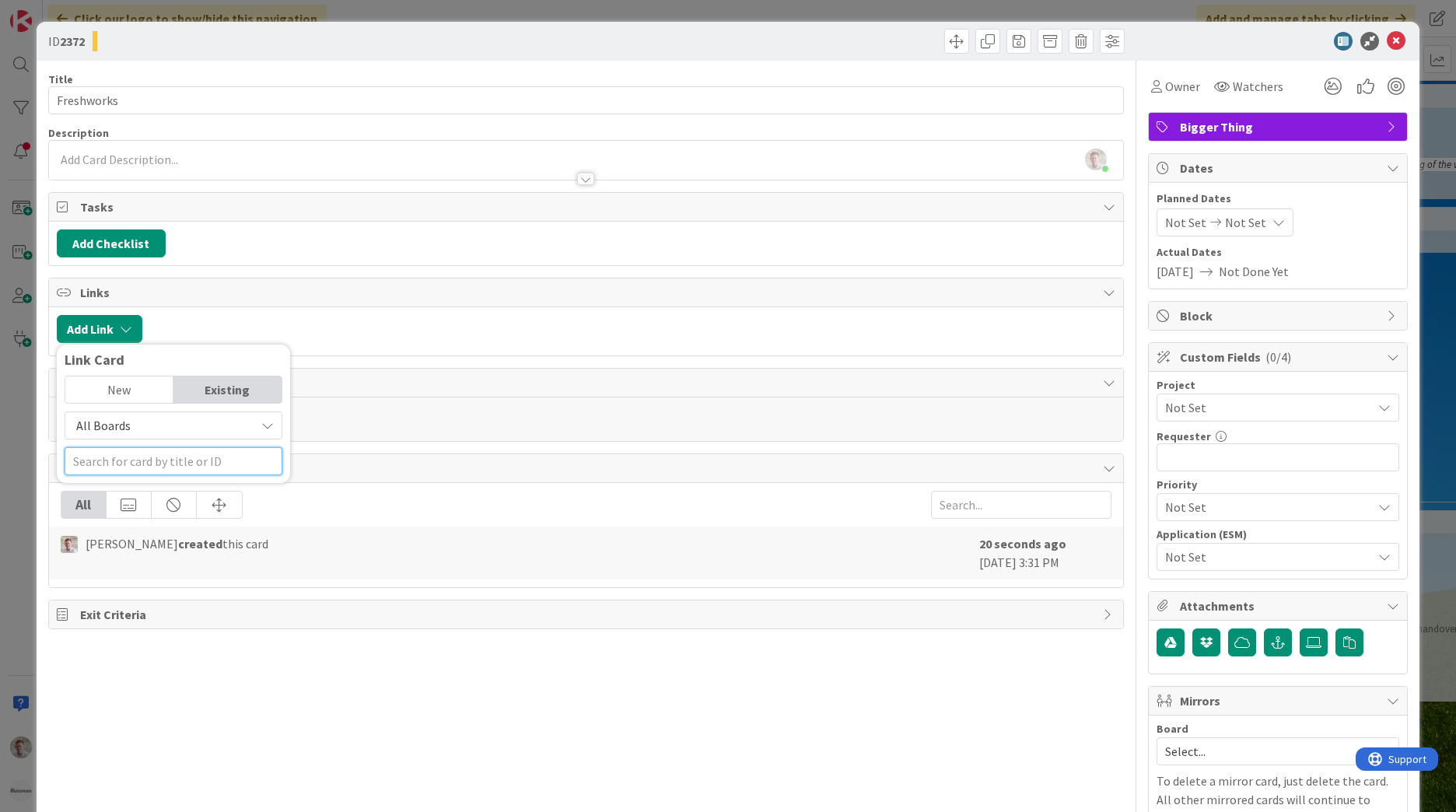
click at [173, 467] on input "text" at bounding box center [173, 461] width 218 height 28
click at [161, 426] on span "All Boards" at bounding box center [160, 425] width 174 height 22
click at [119, 495] on span "All Boards" at bounding box center [181, 490] width 216 height 24
click at [122, 460] on input "platfo" at bounding box center [173, 461] width 218 height 28
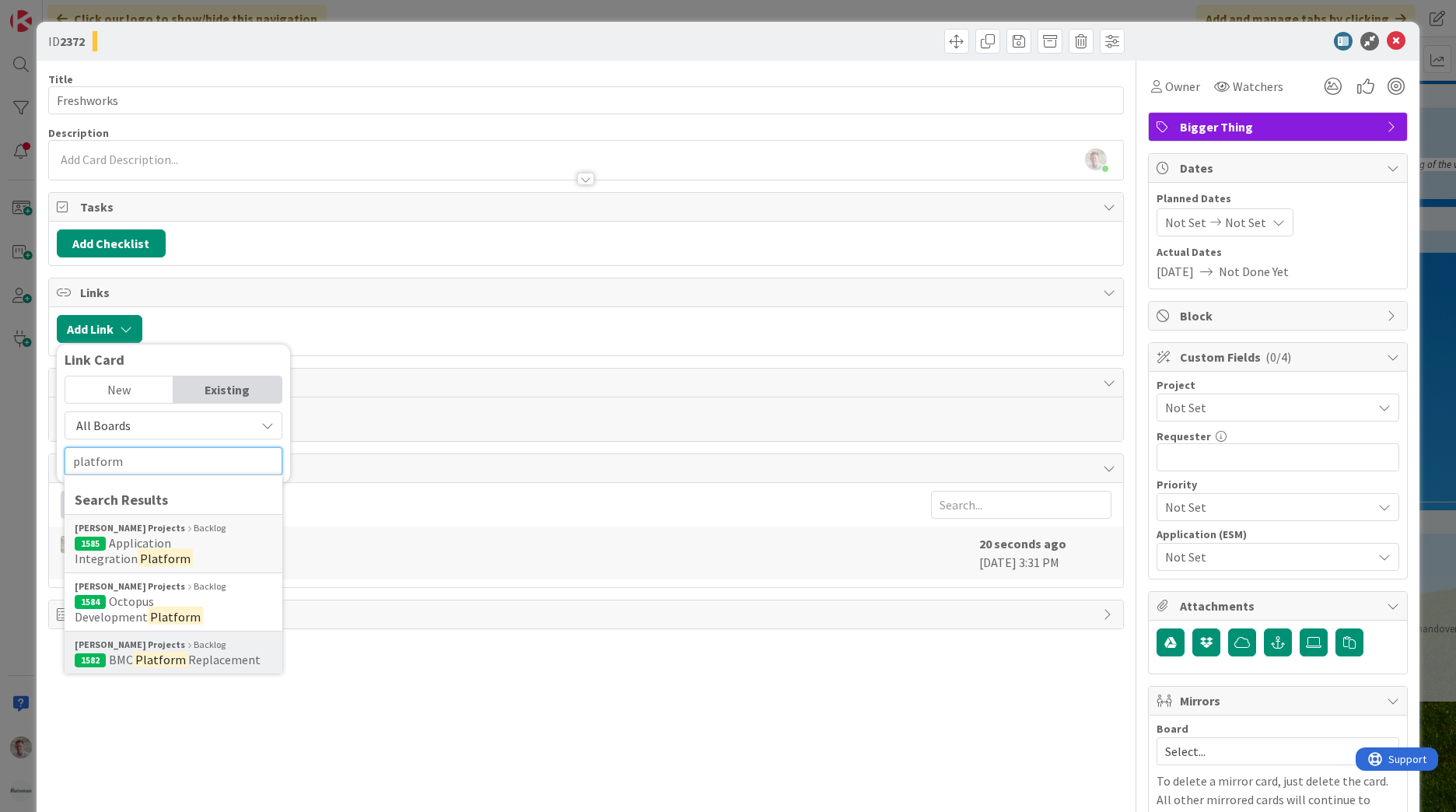
type input "platform"
click at [143, 654] on mark "Platform" at bounding box center [160, 659] width 55 height 20
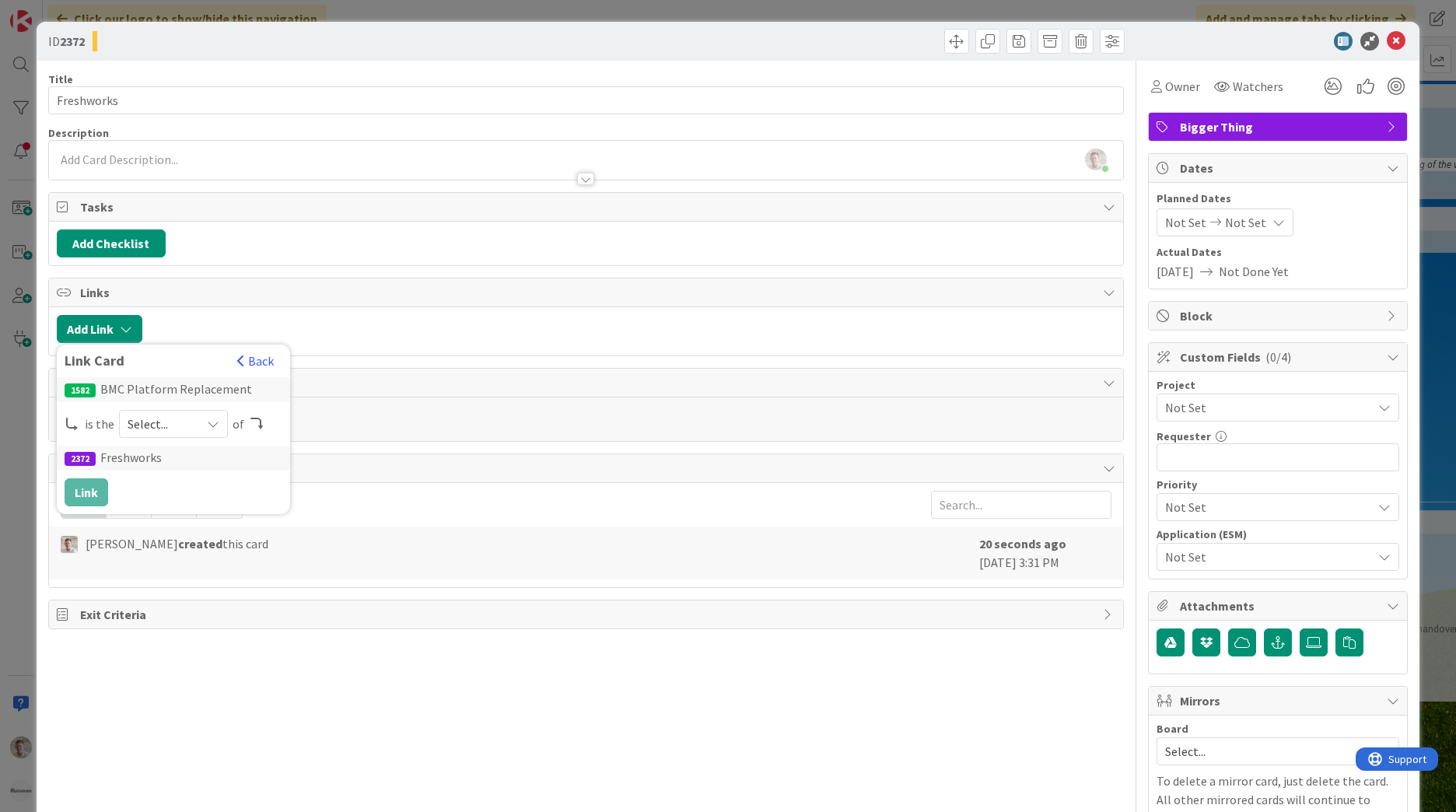
click at [141, 429] on span "Select..." at bounding box center [159, 423] width 65 height 22
click at [168, 459] on span "parent" at bounding box center [256, 460] width 176 height 24
click at [82, 495] on button "Link" at bounding box center [86, 492] width 44 height 28
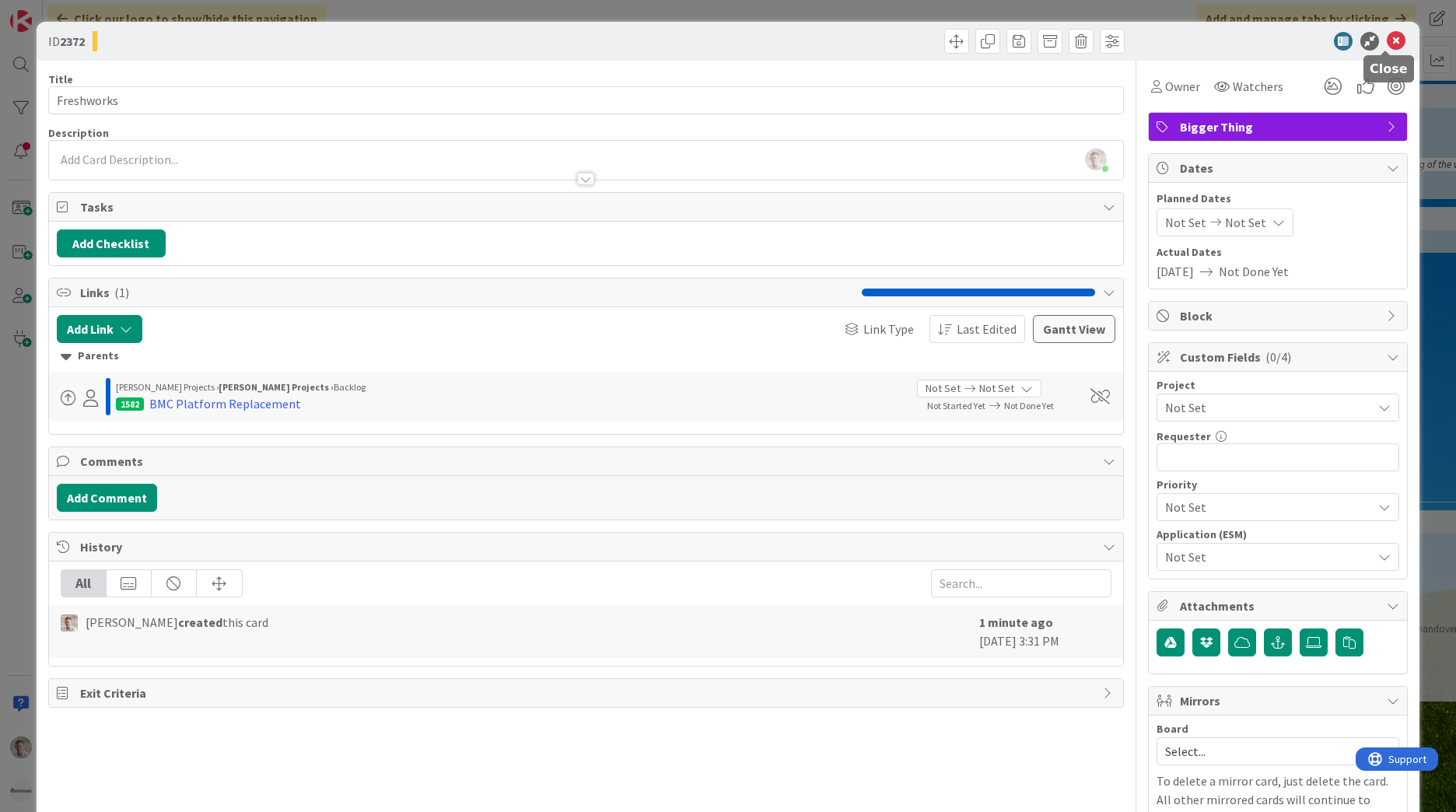
click at [1387, 39] on icon at bounding box center [1396, 41] width 18 height 18
